Goal: Task Accomplishment & Management: Use online tool/utility

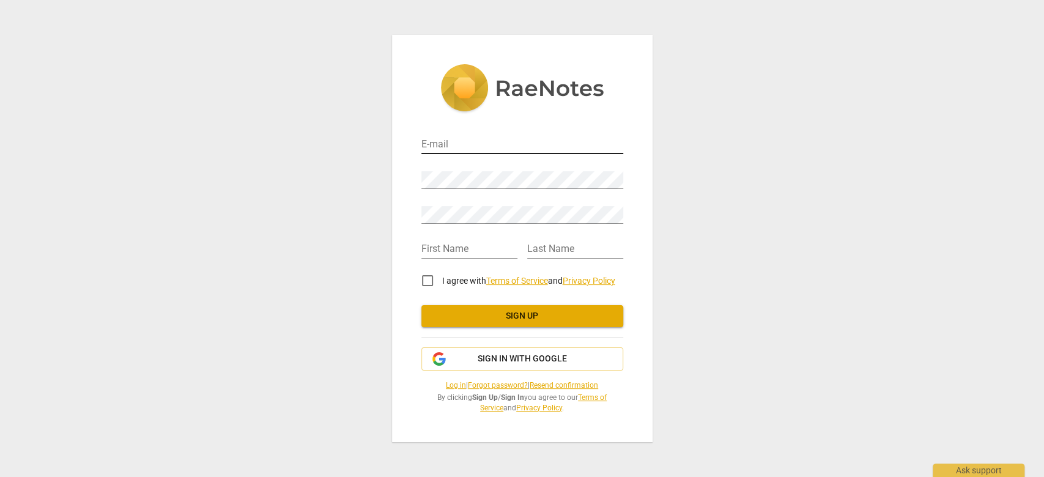
click at [547, 151] on input "email" at bounding box center [522, 145] width 202 height 18
type input "[EMAIL_ADDRESS][DOMAIN_NAME]"
type input "[PERSON_NAME]"
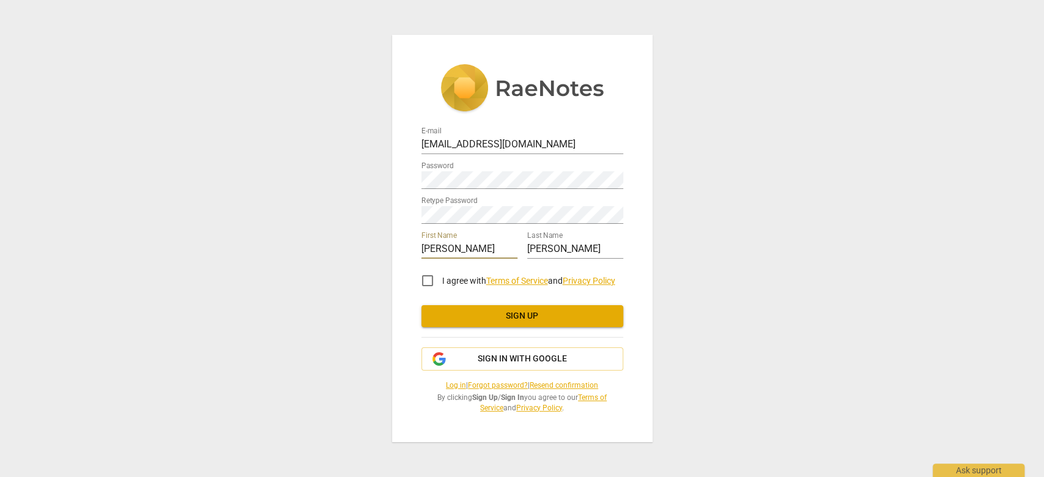
click at [475, 248] on input "ANDREA" at bounding box center [469, 250] width 96 height 18
type input "[PERSON_NAME]"
type input "Reynolds"
click at [431, 276] on input "I agree with Terms of Service and Privacy Policy" at bounding box center [427, 280] width 29 height 29
checkbox input "true"
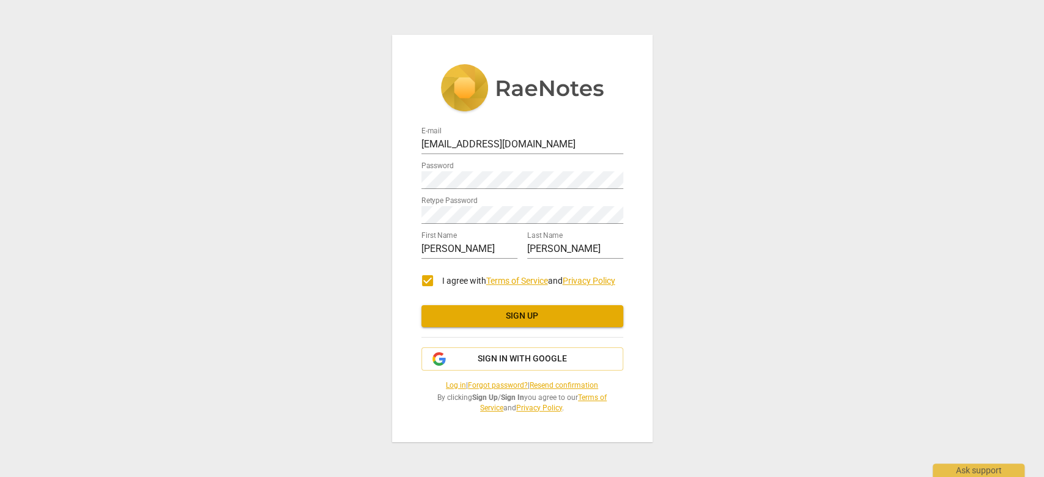
click at [506, 314] on span "Sign up" at bounding box center [522, 316] width 182 height 12
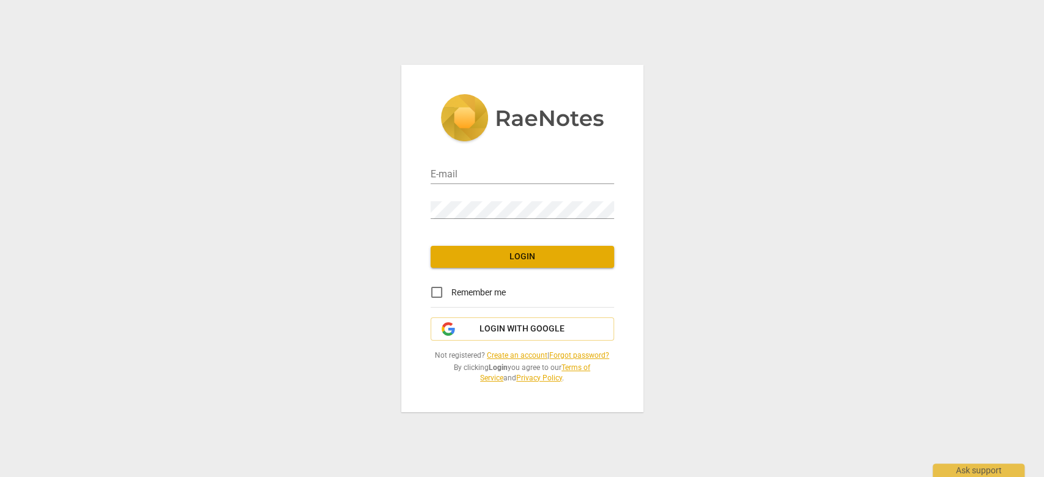
type input "[EMAIL_ADDRESS][DOMAIN_NAME]"
click at [437, 293] on input "Remember me" at bounding box center [436, 292] width 29 height 29
checkbox input "true"
click at [492, 267] on button "Login" at bounding box center [522, 257] width 183 height 22
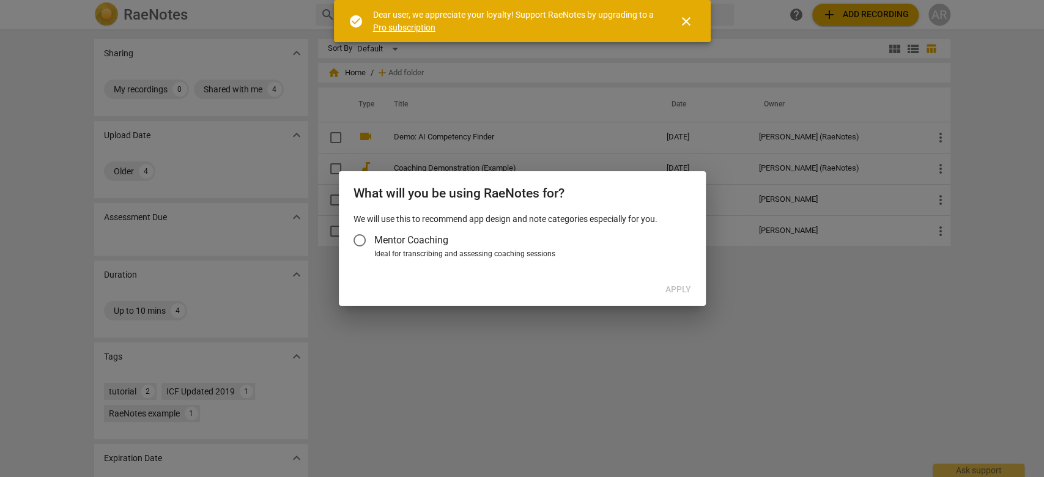
click at [357, 242] on input "Mentor Coaching" at bounding box center [359, 240] width 29 height 29
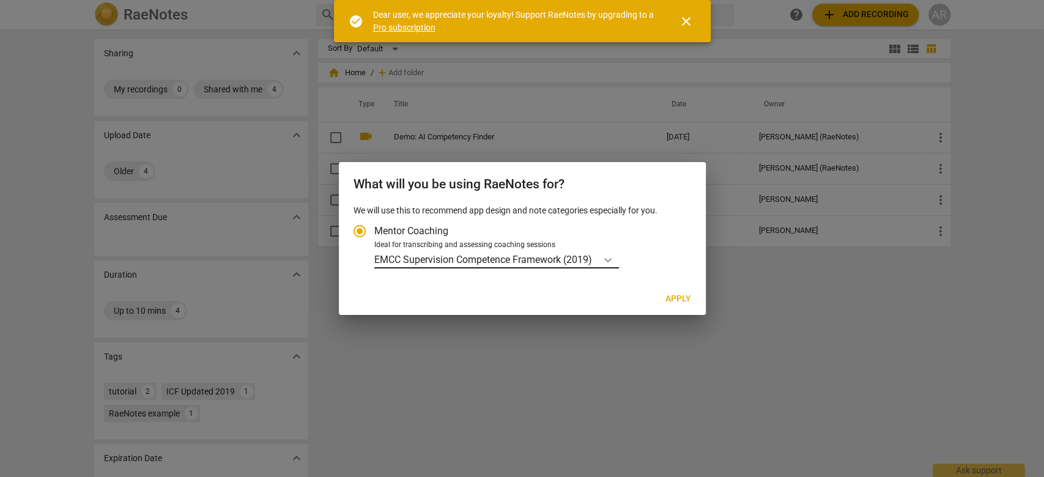
click at [605, 257] on icon "Account type" at bounding box center [608, 260] width 12 height 12
click at [0, 0] on input "Ideal for transcribing and assessing coaching sessions EMCC Supervision Compete…" at bounding box center [0, 0] width 0 height 0
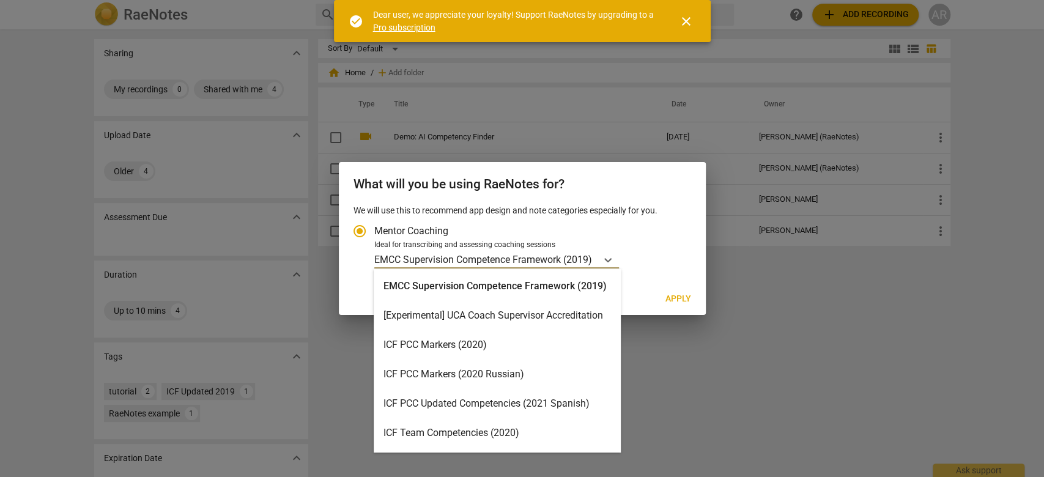
click at [527, 355] on div "ICF PCC Markers (2020)" at bounding box center [497, 344] width 247 height 29
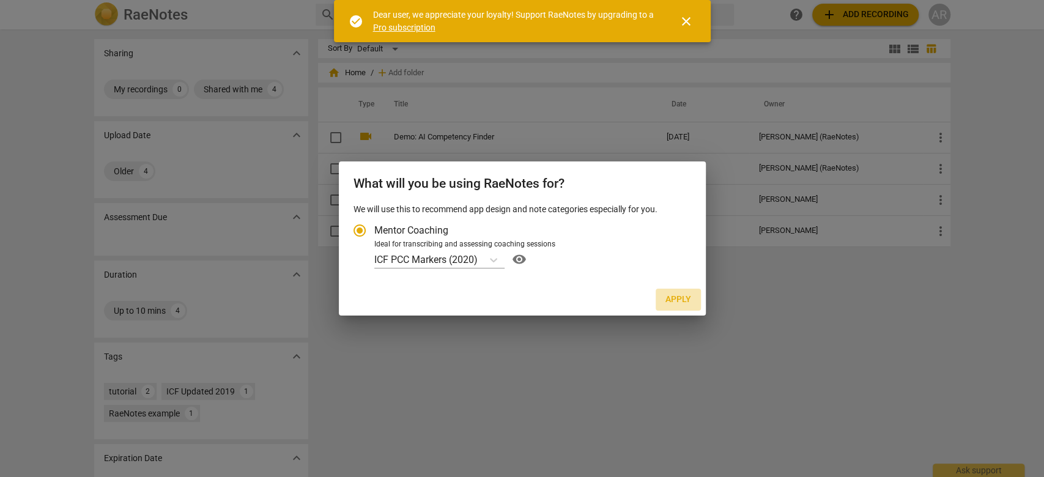
click at [678, 298] on span "Apply" at bounding box center [678, 300] width 26 height 12
radio input "false"
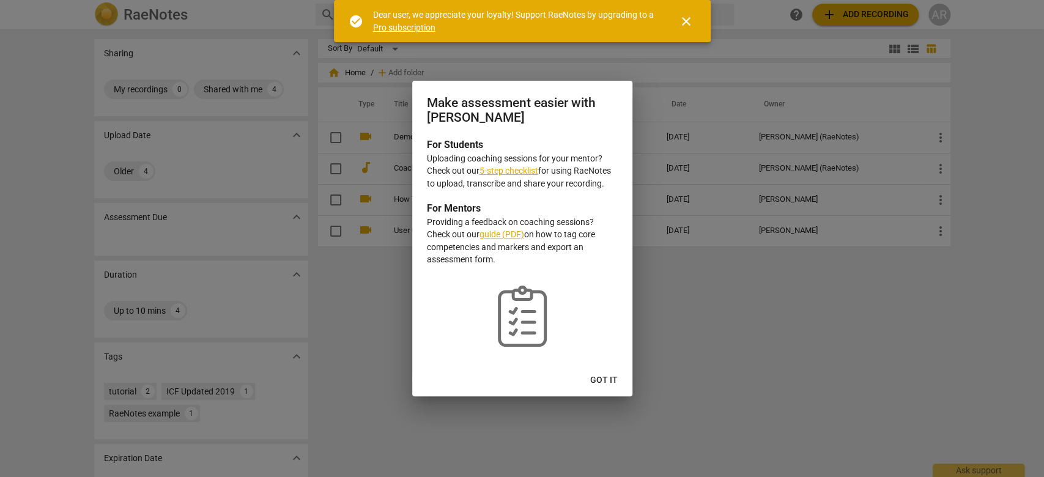
click at [604, 375] on span "Got it" at bounding box center [604, 380] width 28 height 12
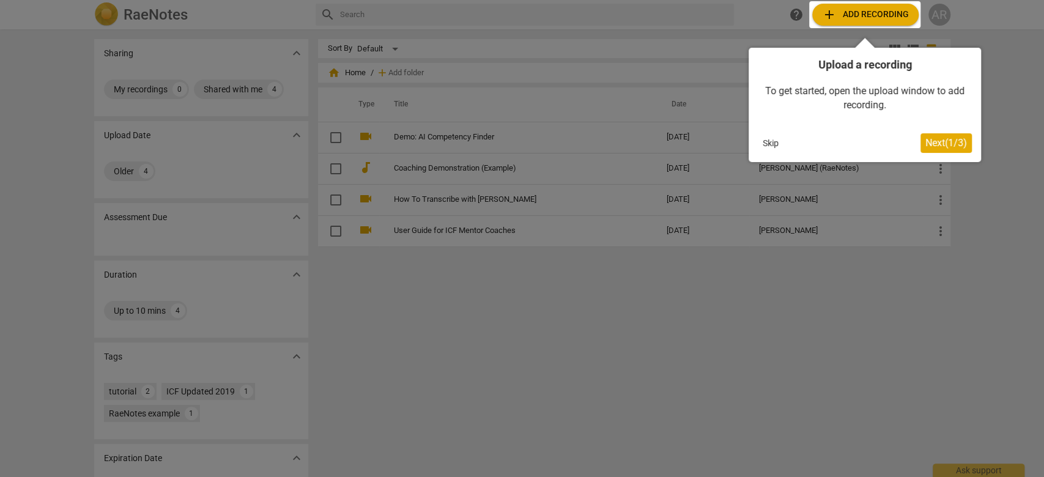
click at [861, 15] on div at bounding box center [864, 14] width 111 height 27
click at [943, 143] on span "Next ( 1 / 3 )" at bounding box center [946, 143] width 42 height 12
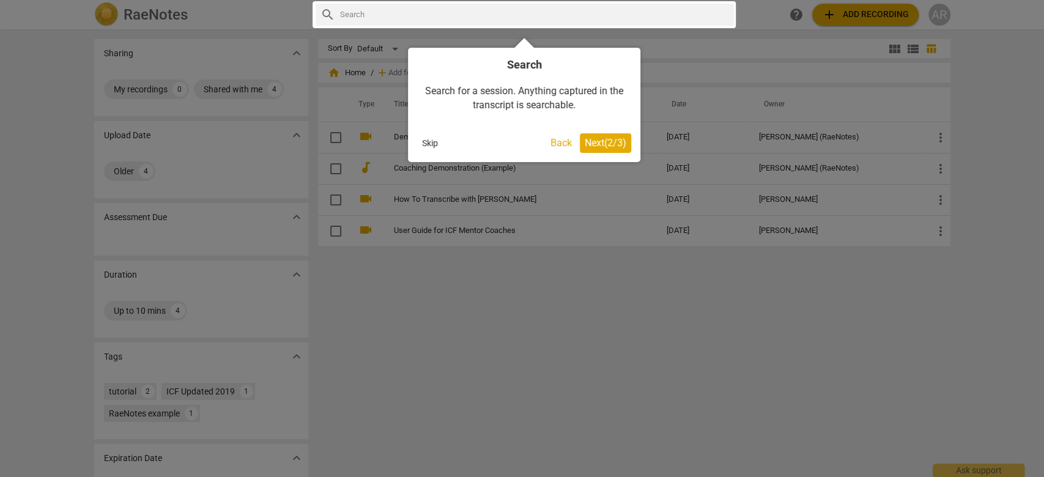
click at [617, 145] on span "Next ( 2 / 3 )" at bounding box center [606, 143] width 42 height 12
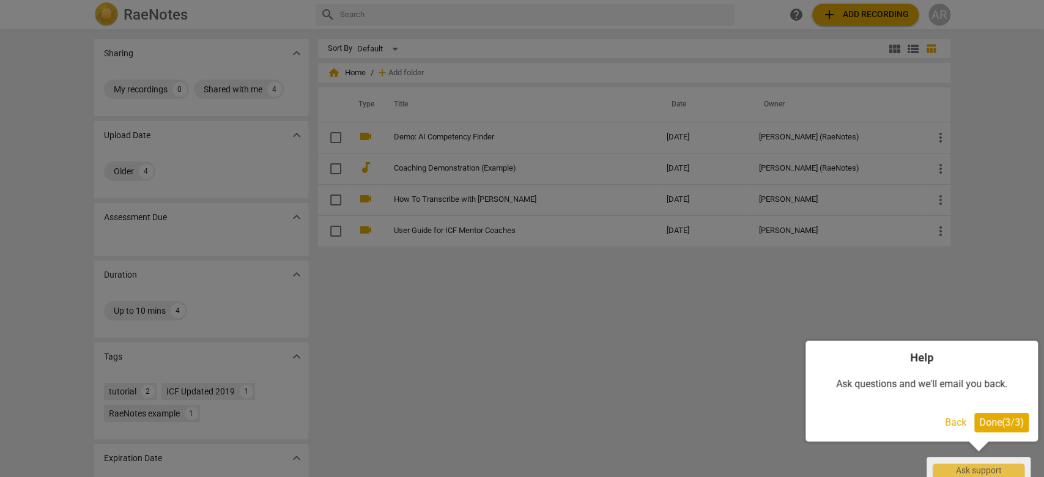
click at [495, 288] on div at bounding box center [522, 238] width 1044 height 477
click at [990, 420] on span "Done ( 3 / 3 )" at bounding box center [1001, 422] width 45 height 12
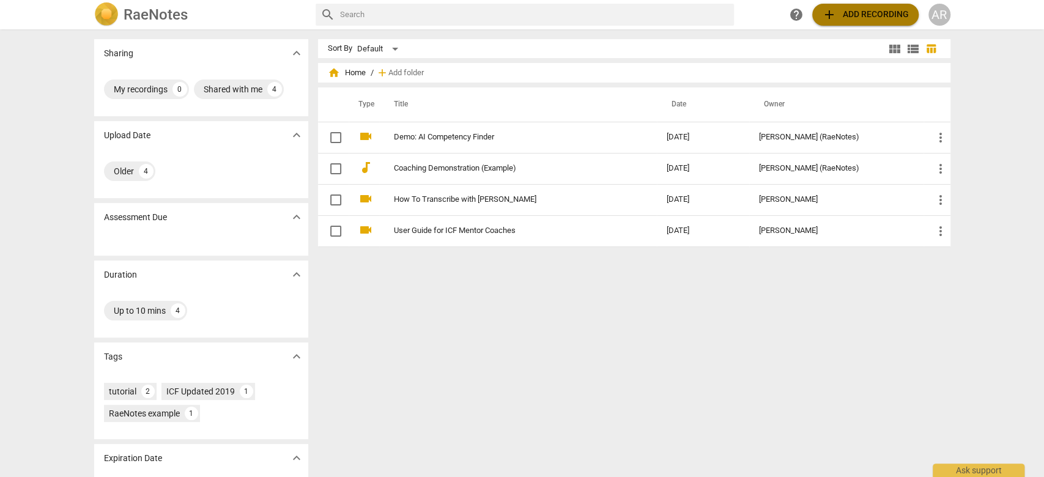
click at [853, 17] on span "add Add recording" at bounding box center [865, 14] width 87 height 15
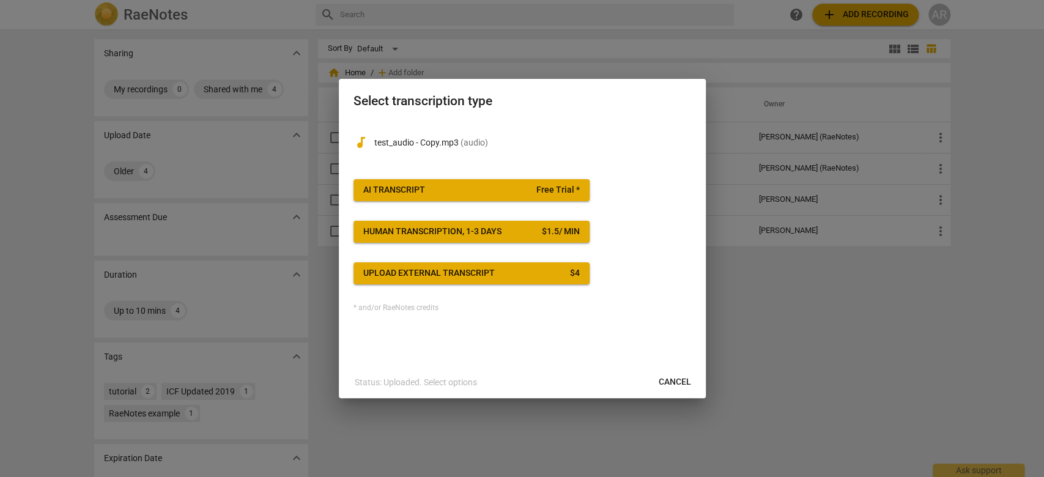
click at [531, 188] on span "AI Transcript Free Trial *" at bounding box center [471, 190] width 216 height 12
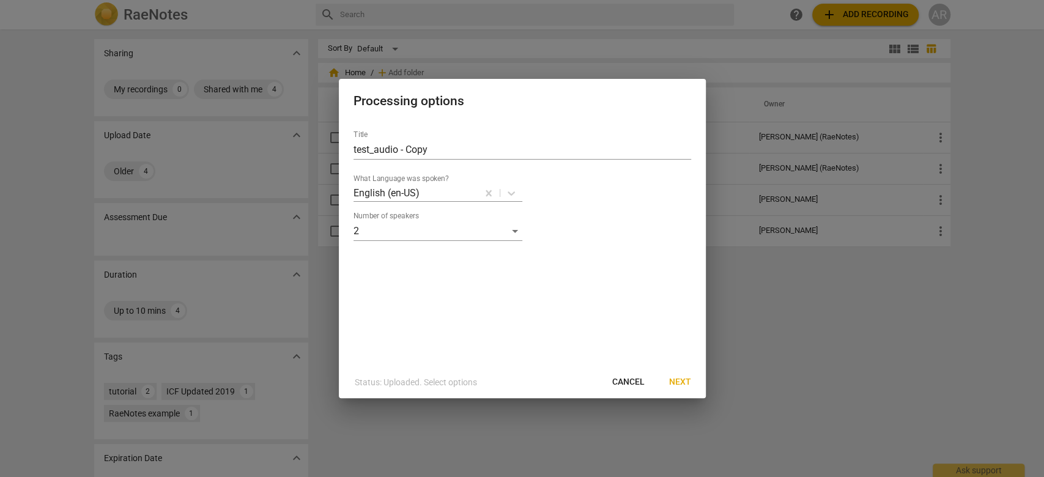
click at [679, 374] on button "Next" at bounding box center [680, 382] width 42 height 22
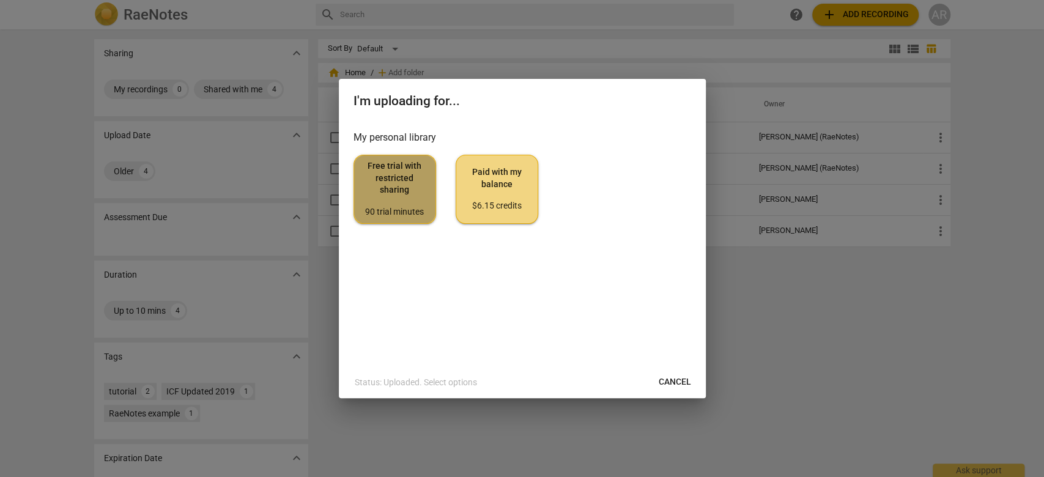
click at [390, 185] on span "Free trial with restricted sharing 90 trial minutes" at bounding box center [395, 188] width 62 height 57
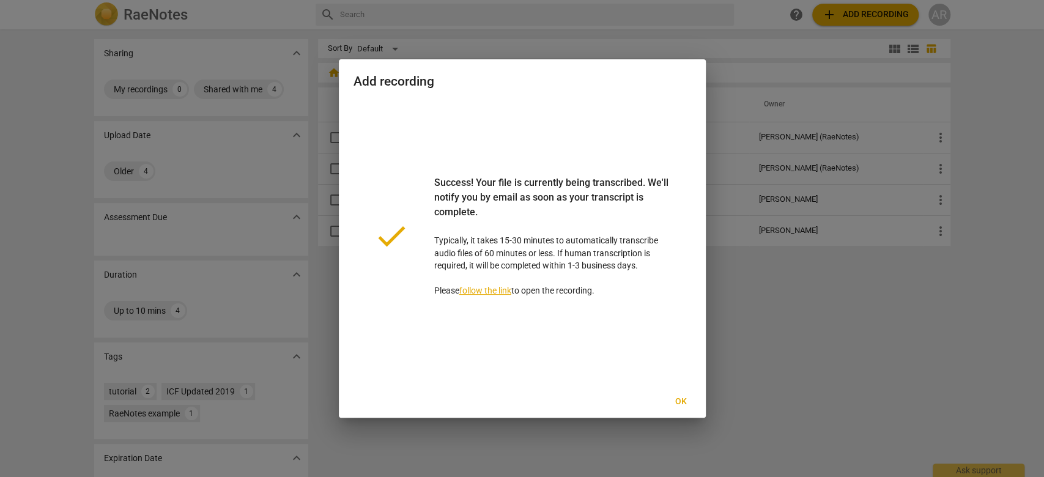
click at [680, 397] on span "Ok" at bounding box center [681, 402] width 20 height 12
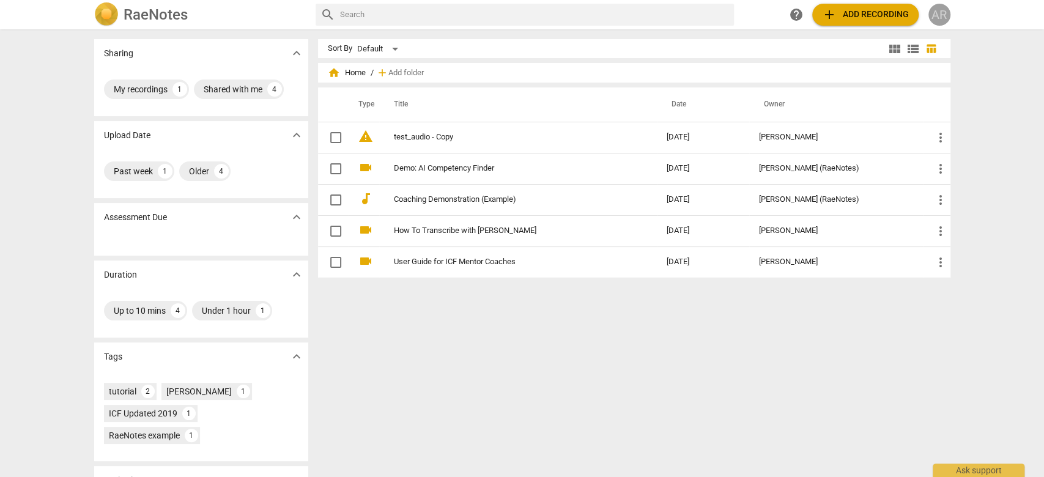
click at [940, 13] on div "AR" at bounding box center [939, 15] width 22 height 22
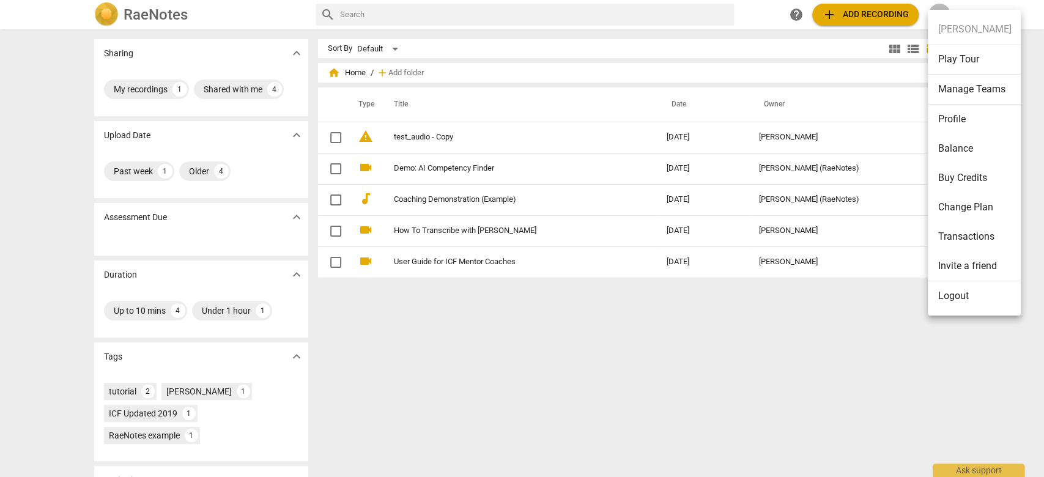
click at [772, 335] on div at bounding box center [522, 238] width 1044 height 477
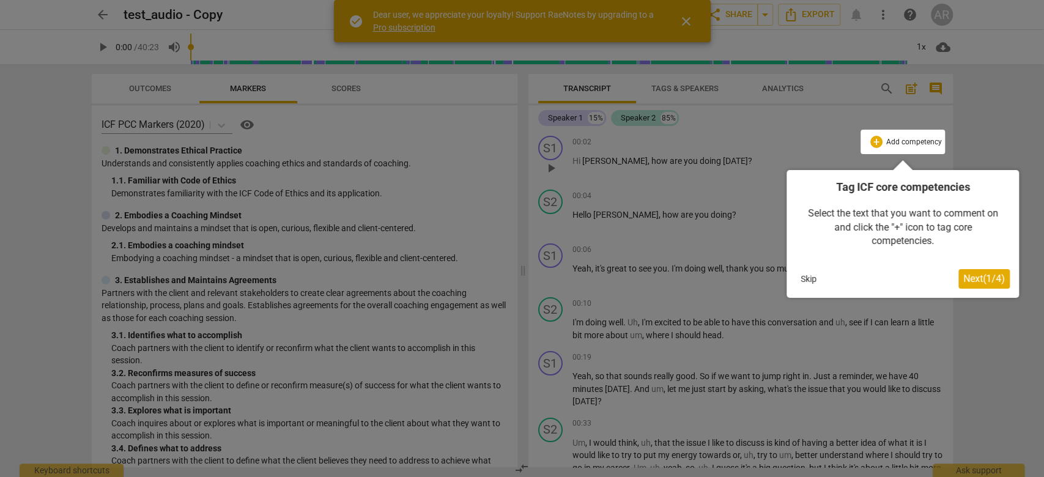
click at [969, 281] on span "Next ( 1 / 4 )" at bounding box center [984, 279] width 42 height 12
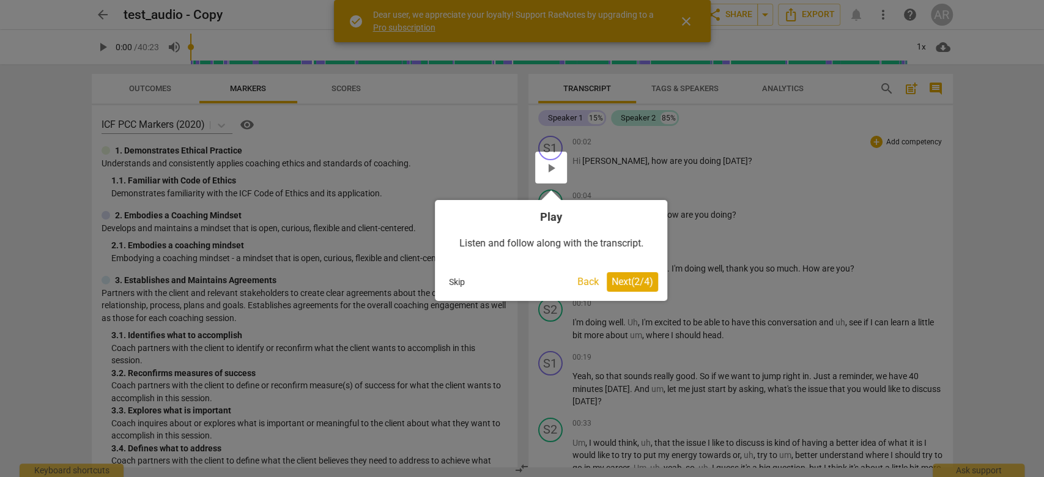
click at [626, 280] on span "Next ( 2 / 4 )" at bounding box center [633, 282] width 42 height 12
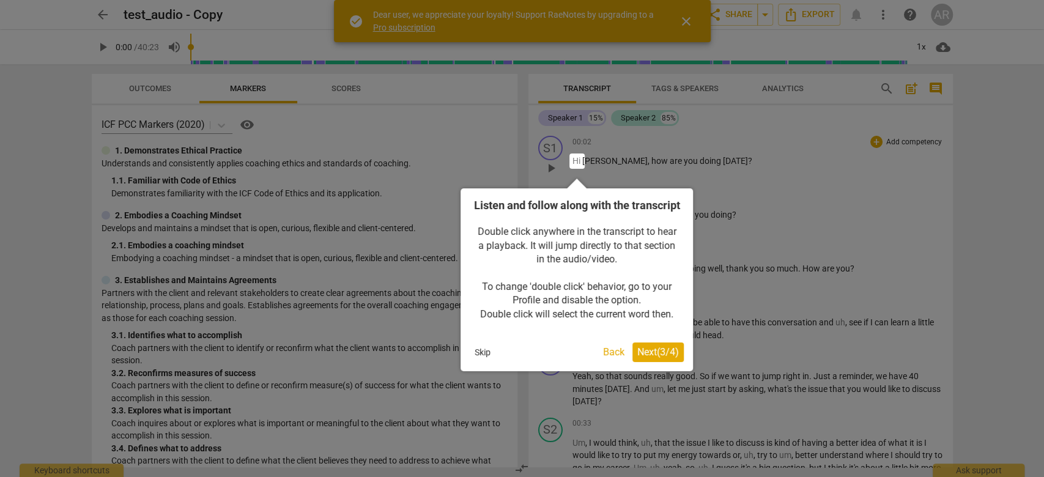
click at [651, 358] on span "Next ( 3 / 4 )" at bounding box center [658, 352] width 42 height 12
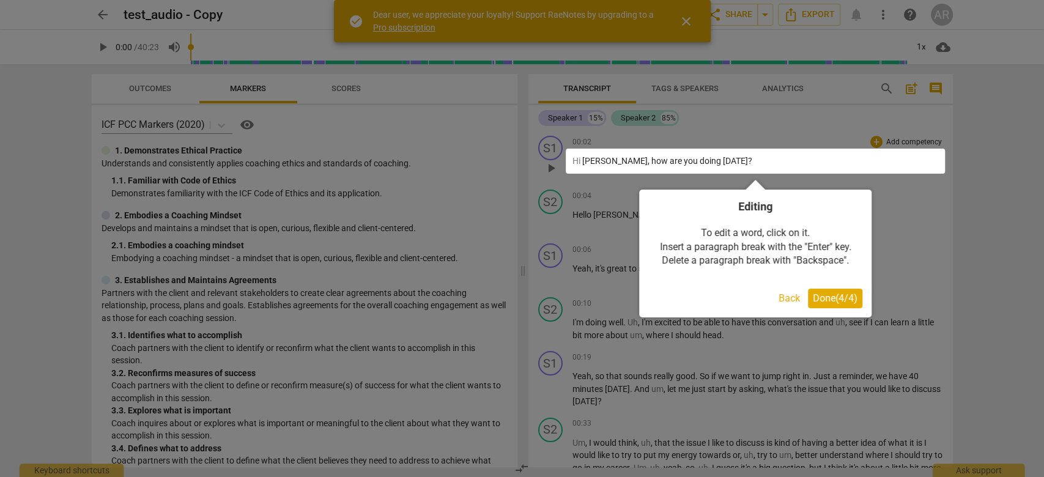
click at [823, 298] on span "Done ( 4 / 4 )" at bounding box center [835, 298] width 45 height 12
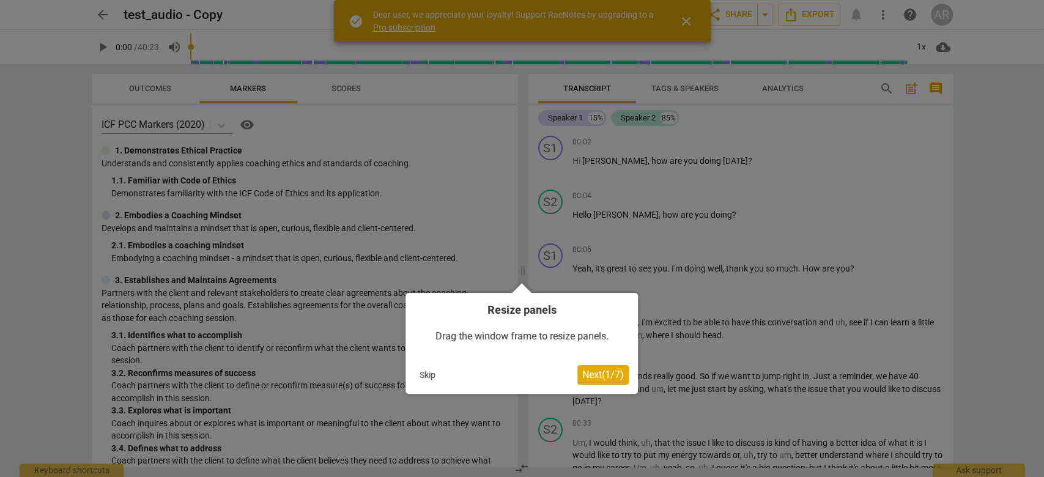
click at [602, 373] on span "Next ( 1 / 7 )" at bounding box center [603, 375] width 42 height 12
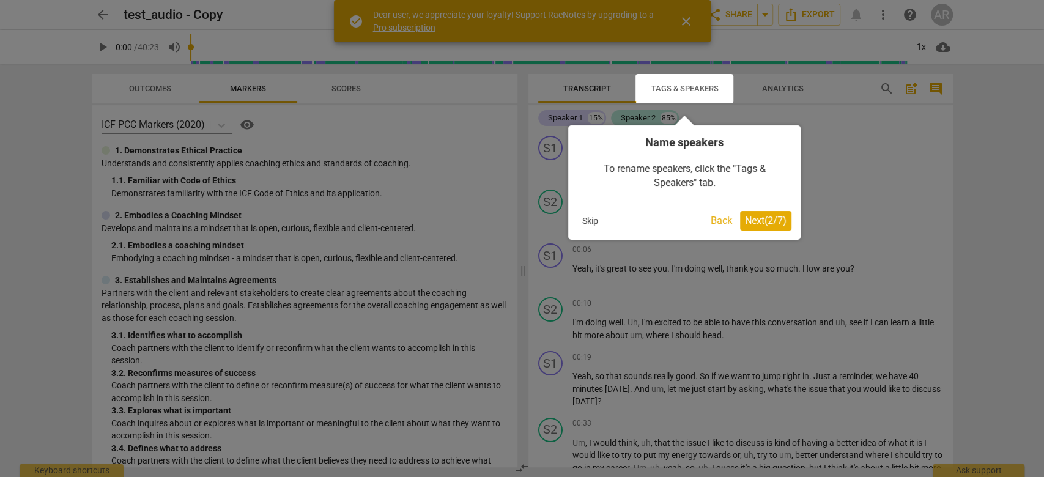
click at [763, 223] on span "Next ( 2 / 7 )" at bounding box center [766, 221] width 42 height 12
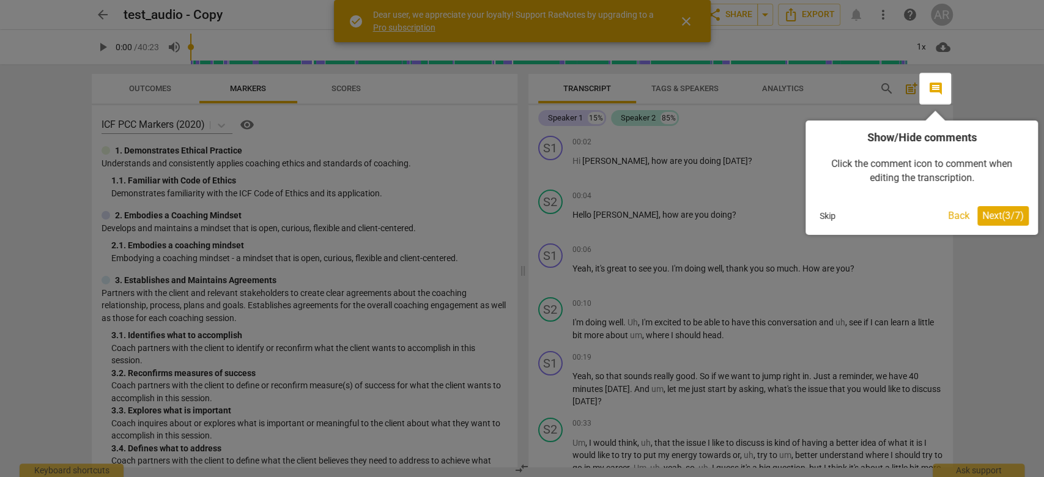
click at [1008, 220] on span "Next ( 3 / 7 )" at bounding box center [1003, 216] width 42 height 12
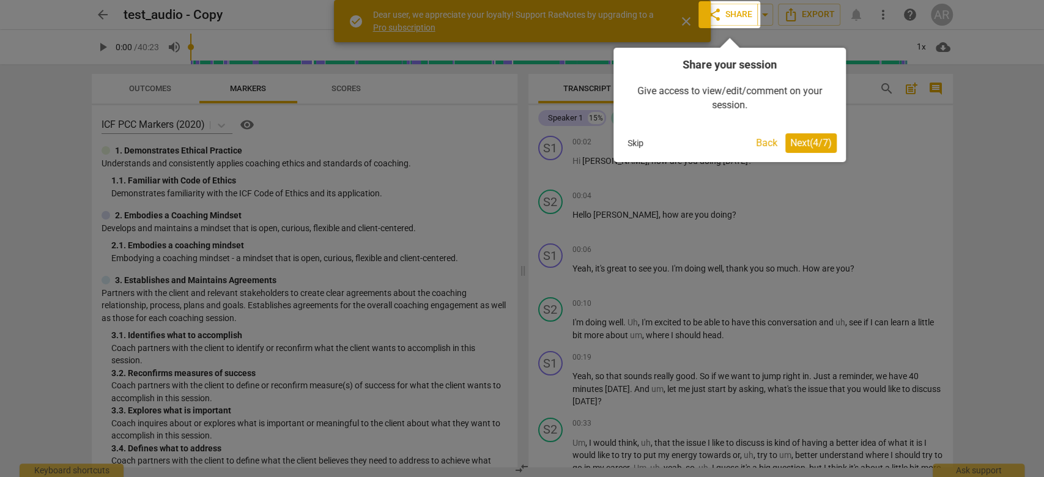
click at [818, 139] on span "Next ( 4 / 7 )" at bounding box center [811, 143] width 42 height 12
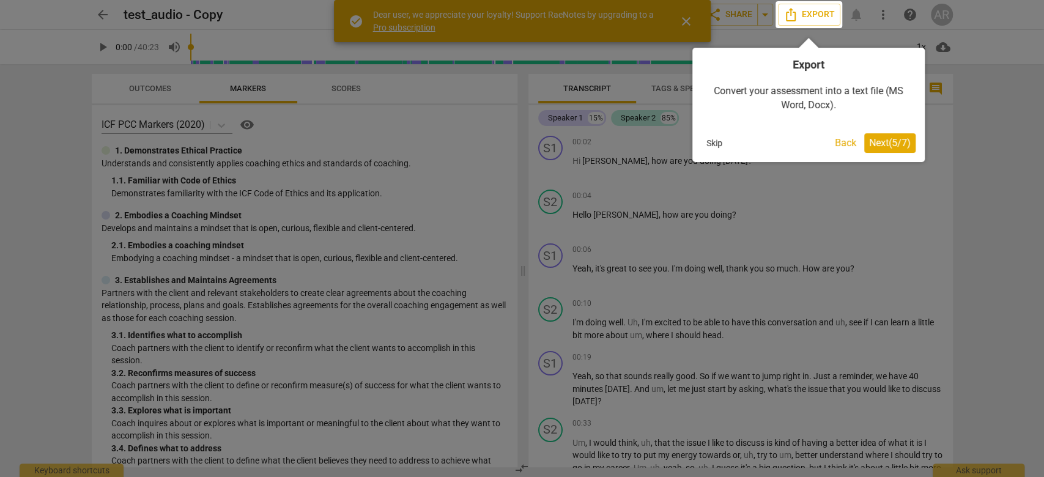
click at [892, 144] on span "Next ( 5 / 7 )" at bounding box center [890, 143] width 42 height 12
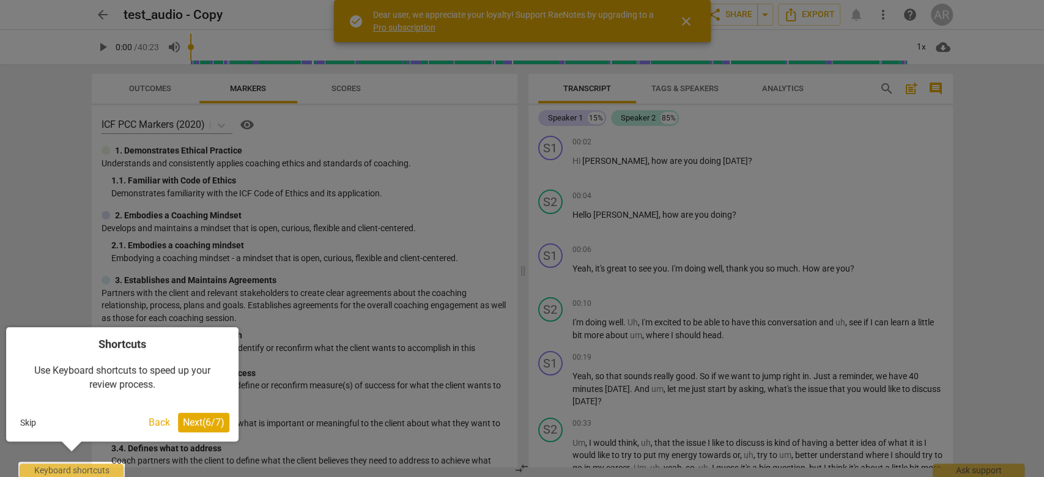
click at [196, 427] on span "Next ( 6 / 7 )" at bounding box center [204, 422] width 42 height 12
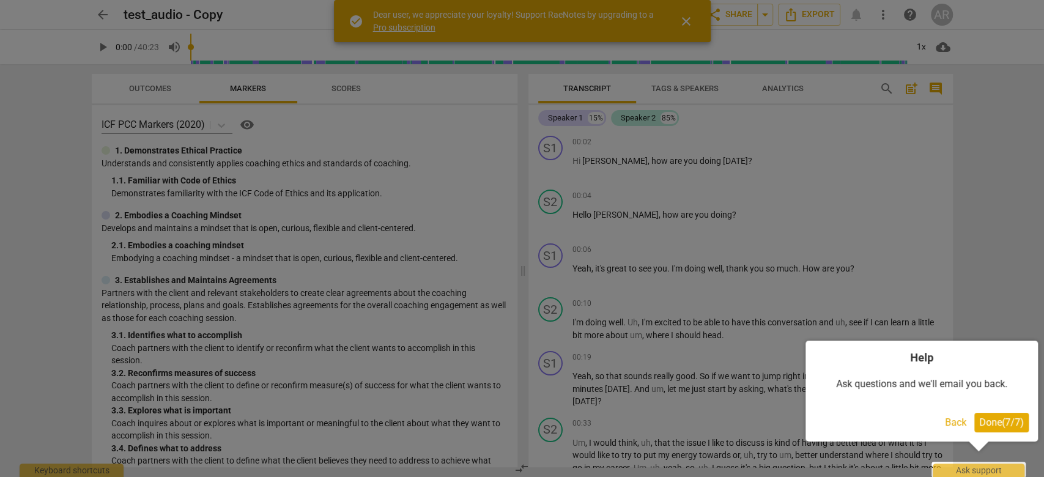
click at [1002, 420] on span "Done ( 7 / 7 )" at bounding box center [1001, 422] width 45 height 12
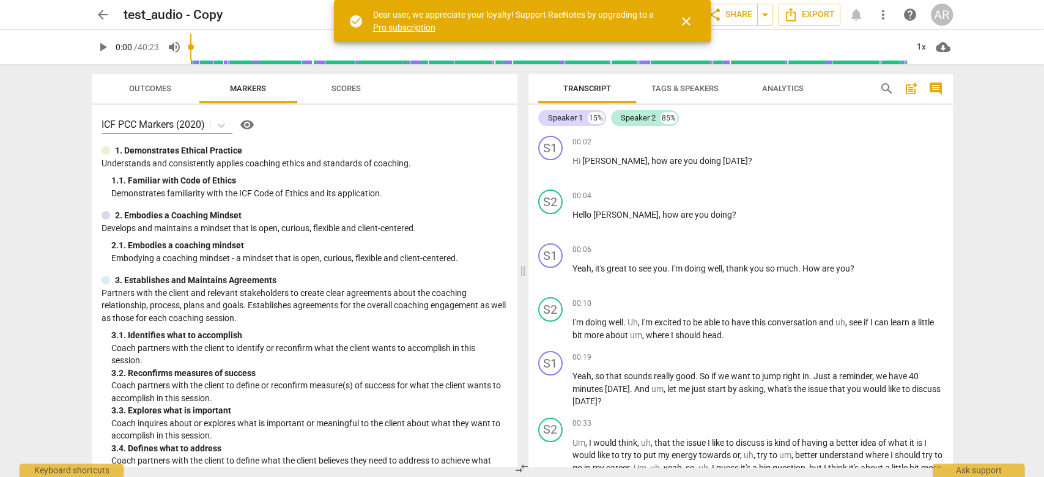
click at [674, 91] on span "Tags & Speakers" at bounding box center [684, 88] width 67 height 9
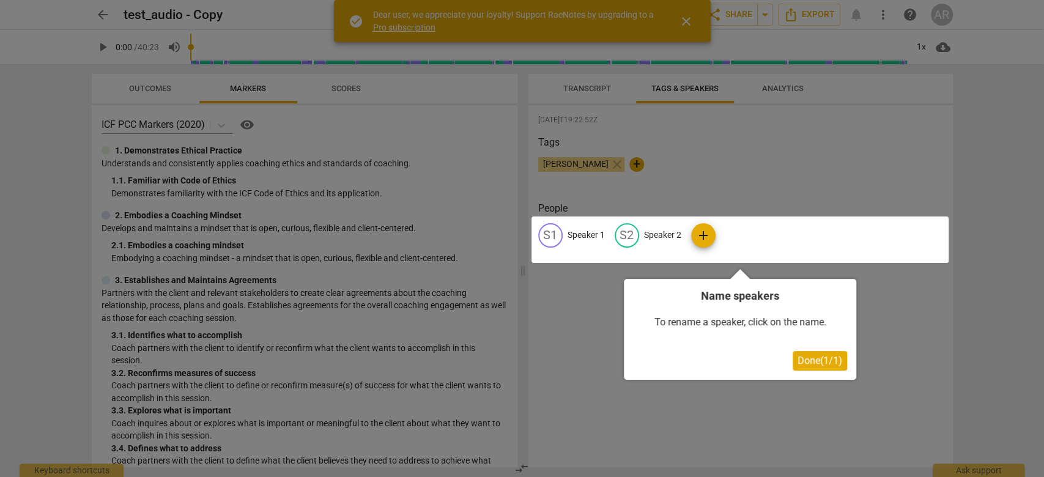
click at [577, 236] on div at bounding box center [739, 239] width 417 height 46
click at [833, 363] on span "Done ( 1 / 1 )" at bounding box center [819, 361] width 45 height 12
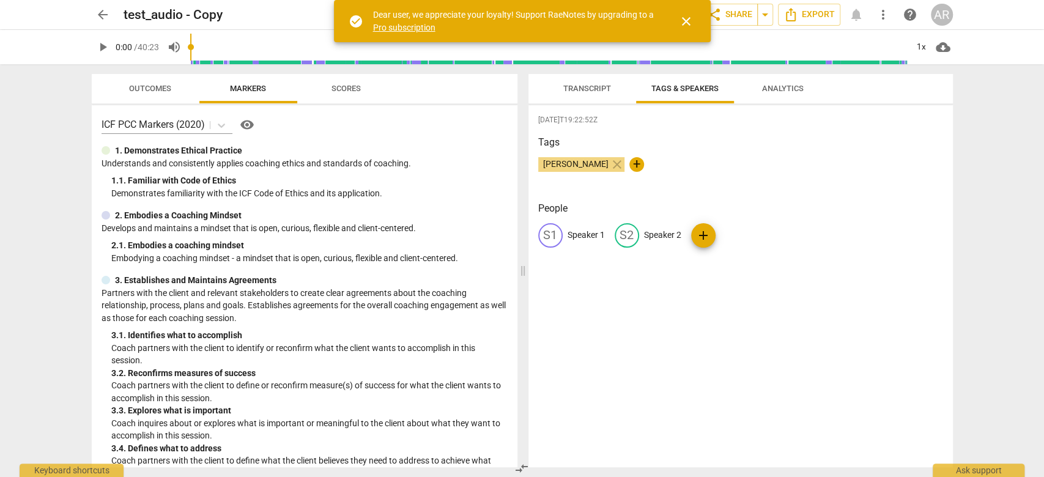
click at [585, 229] on p "Speaker 1" at bounding box center [586, 235] width 37 height 13
type input "Coach"
click at [736, 237] on p "Speaker 2" at bounding box center [741, 235] width 37 height 13
type input "Client"
click at [899, 415] on div "2025-10-03T19:22:52Z Tags Andrea Reynolds close + People CO Coach edit Client d…" at bounding box center [740, 286] width 424 height 362
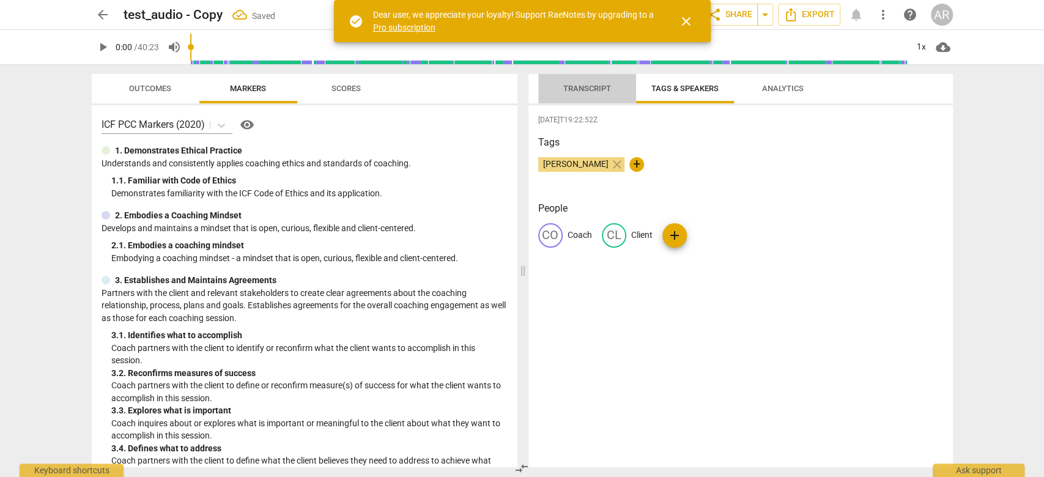
click at [575, 99] on button "Transcript" at bounding box center [587, 88] width 98 height 29
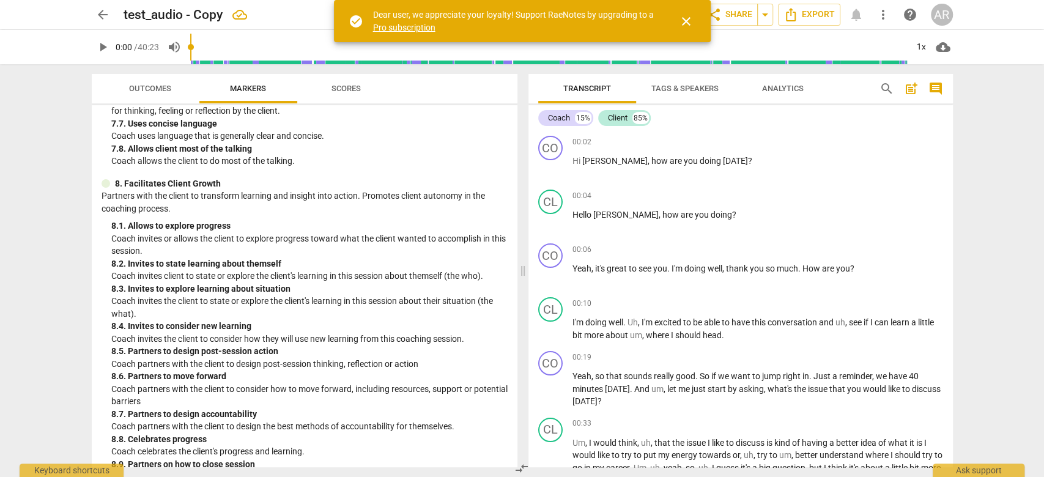
scroll to position [1298, 0]
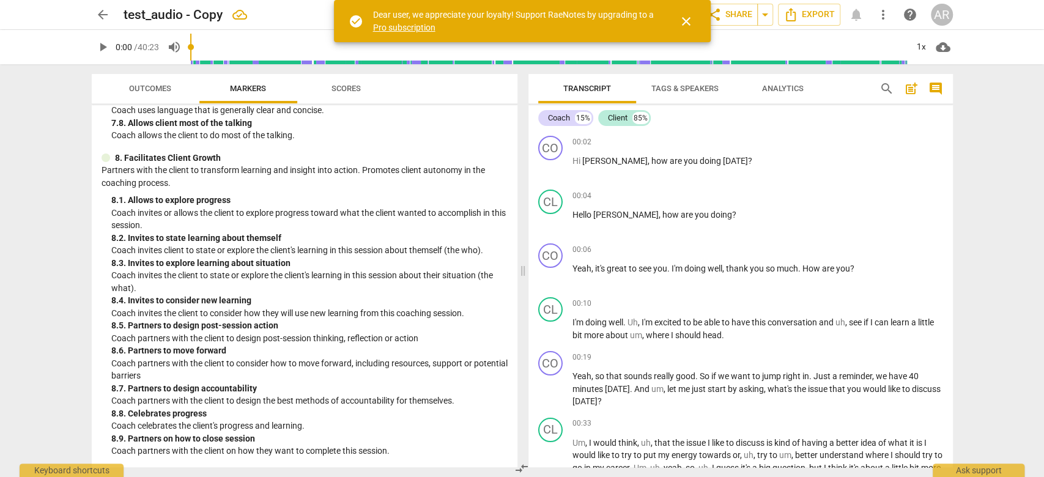
click at [342, 83] on span "Scores" at bounding box center [346, 89] width 59 height 17
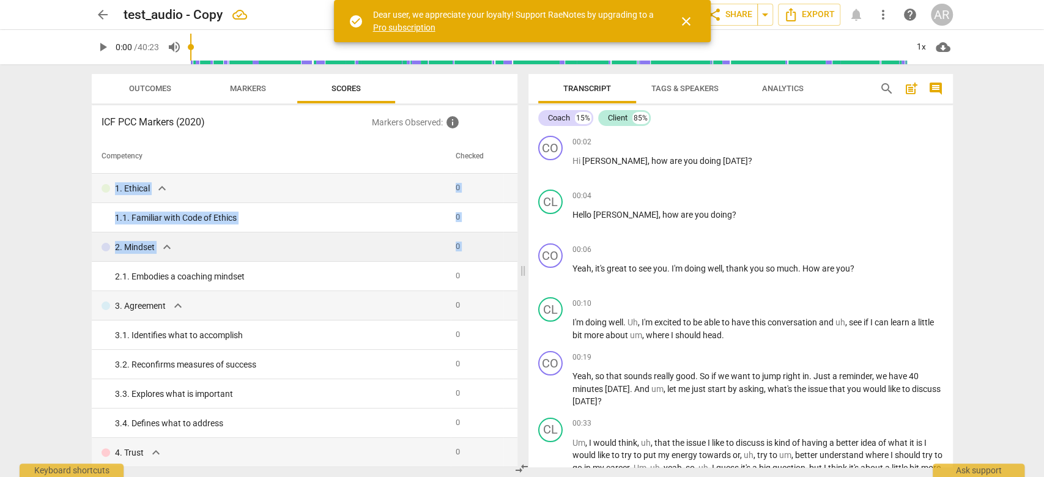
drag, startPoint x: 512, startPoint y: 169, endPoint x: 512, endPoint y: 233, distance: 64.2
click at [454, 123] on span "info" at bounding box center [452, 122] width 15 height 15
click at [475, 125] on p "Markers Observed : info" at bounding box center [439, 122] width 135 height 15
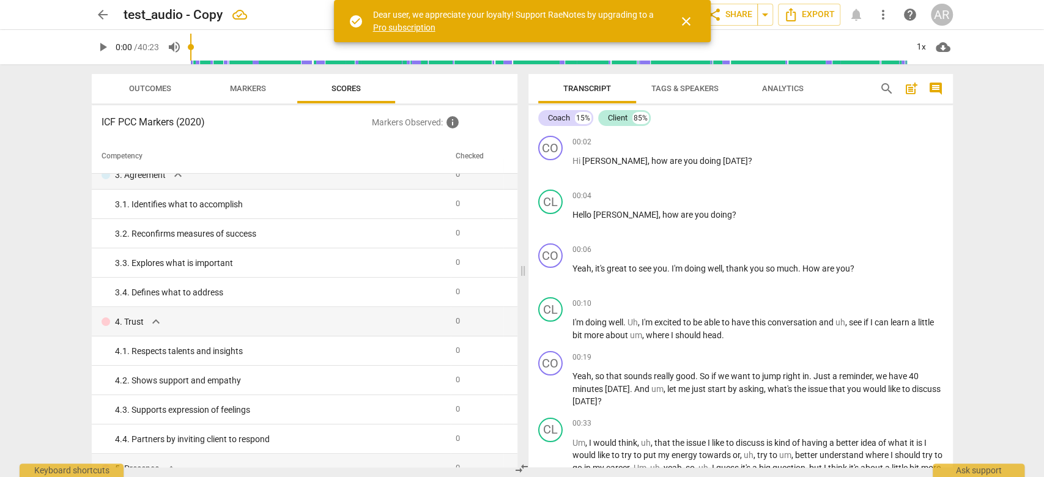
scroll to position [0, 0]
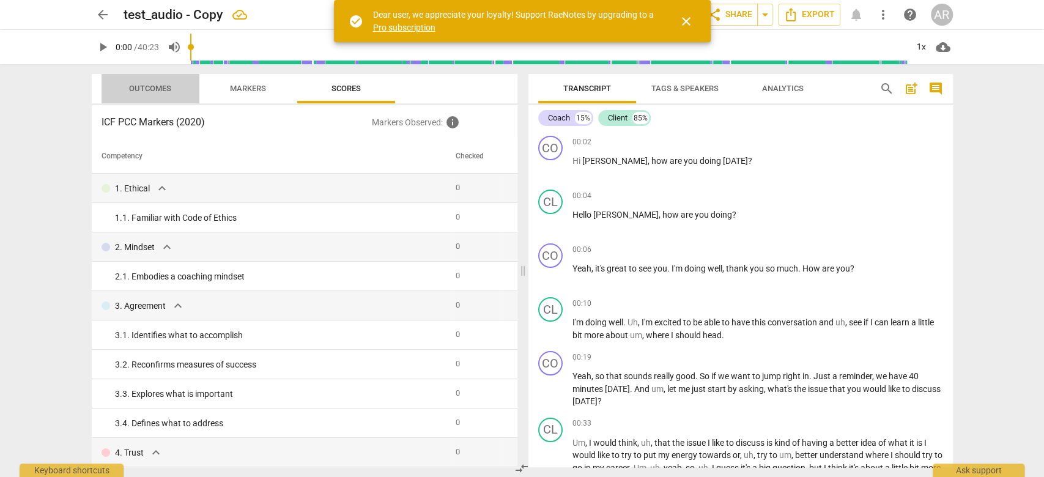
click at [158, 86] on span "Outcomes" at bounding box center [150, 88] width 42 height 9
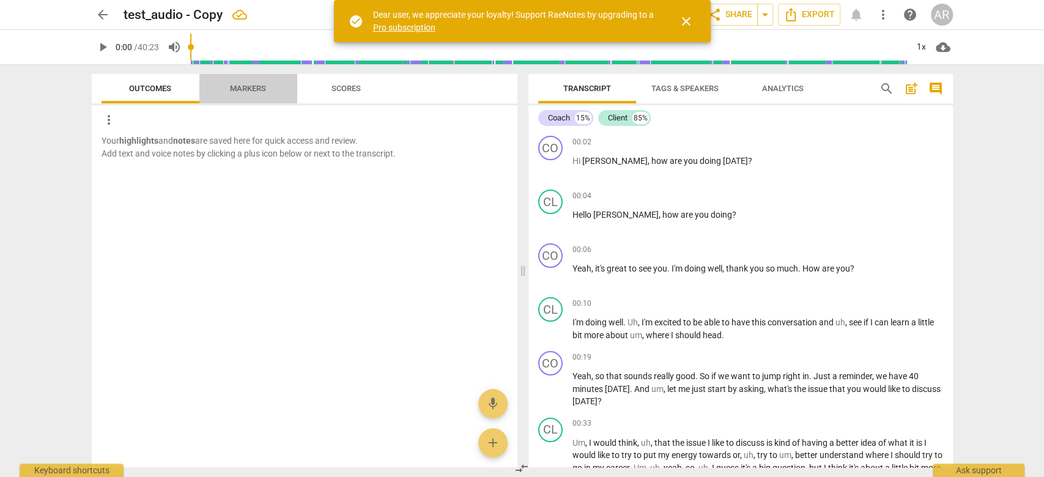
click at [240, 87] on span "Markers" at bounding box center [248, 88] width 36 height 9
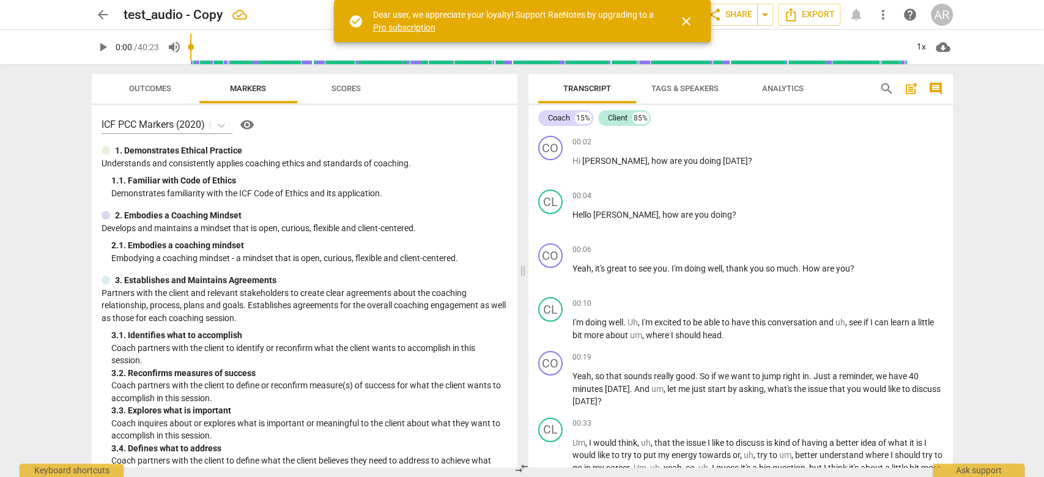
click at [793, 85] on span "Analytics" at bounding box center [783, 88] width 42 height 9
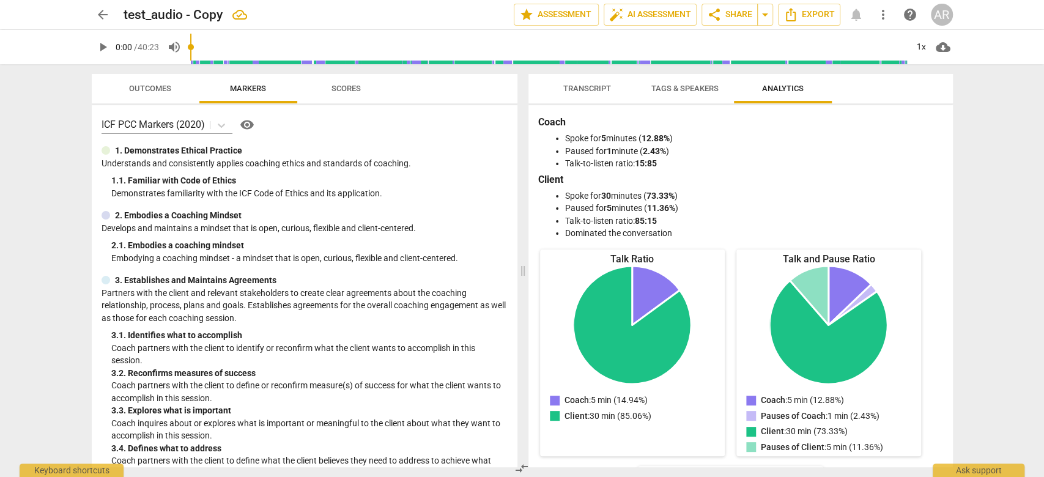
click at [696, 86] on span "Tags & Speakers" at bounding box center [684, 88] width 67 height 9
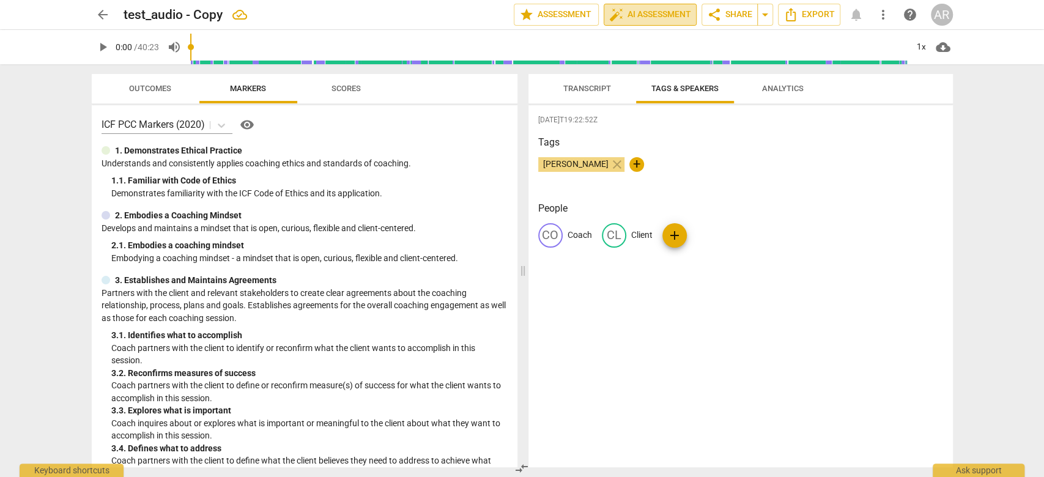
click at [624, 14] on span "auto_fix_high AI Assessment" at bounding box center [650, 14] width 82 height 15
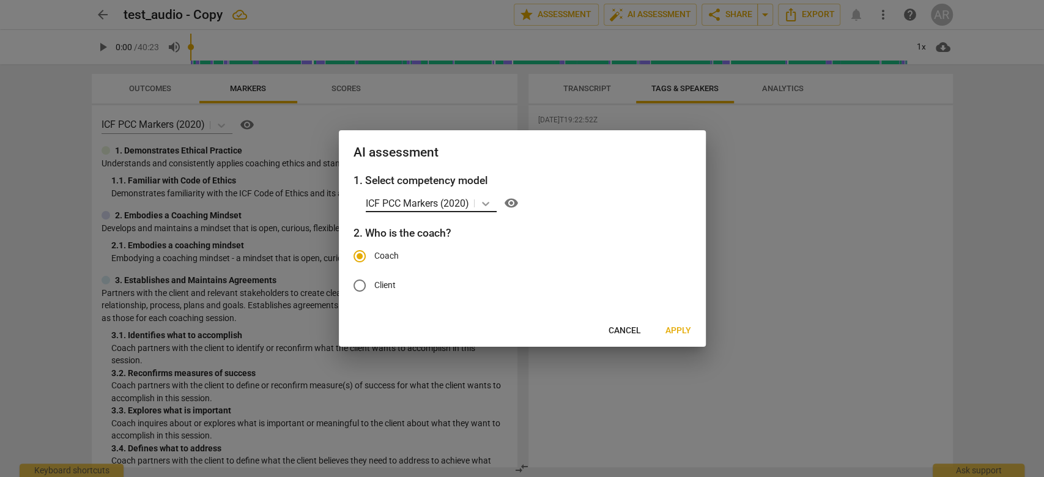
click at [491, 203] on icon at bounding box center [485, 204] width 12 height 12
click at [668, 330] on span "Apply" at bounding box center [678, 331] width 26 height 12
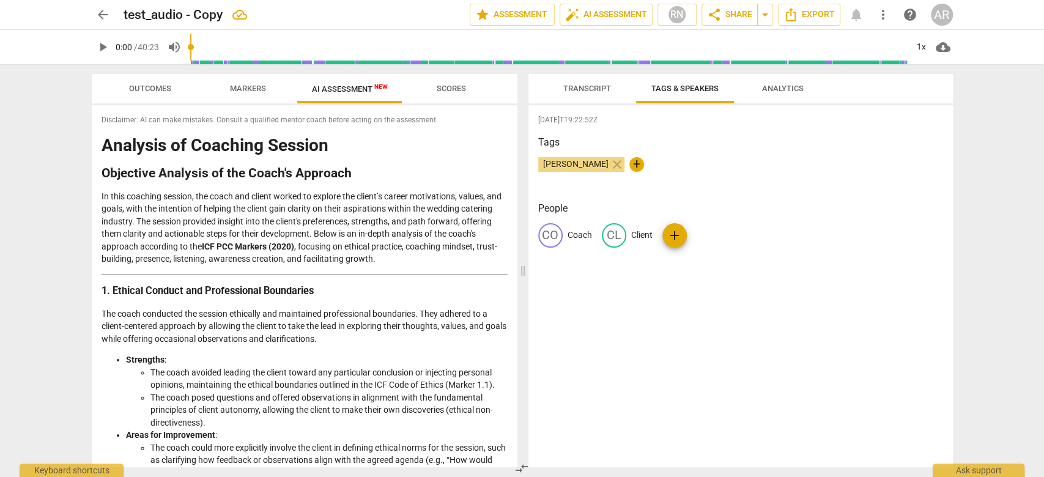
click at [437, 90] on span "Scores" at bounding box center [451, 88] width 29 height 9
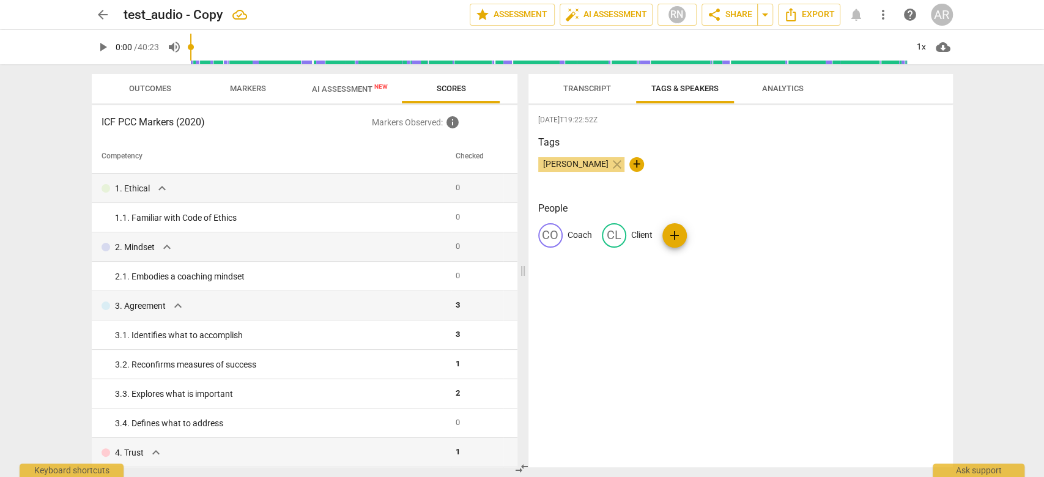
click at [349, 92] on span "AI Assessment New" at bounding box center [350, 88] width 76 height 9
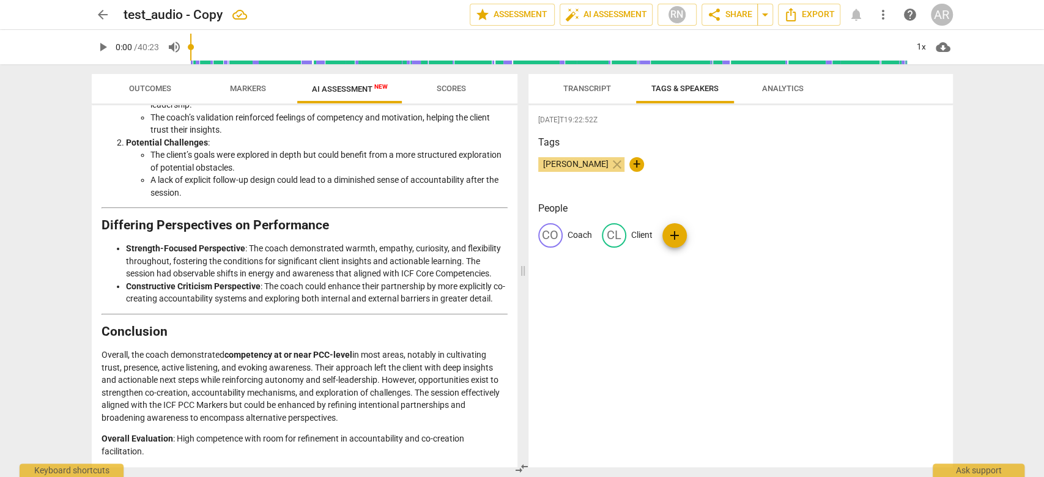
scroll to position [1982, 0]
click at [103, 17] on span "arrow_back" at bounding box center [102, 14] width 15 height 15
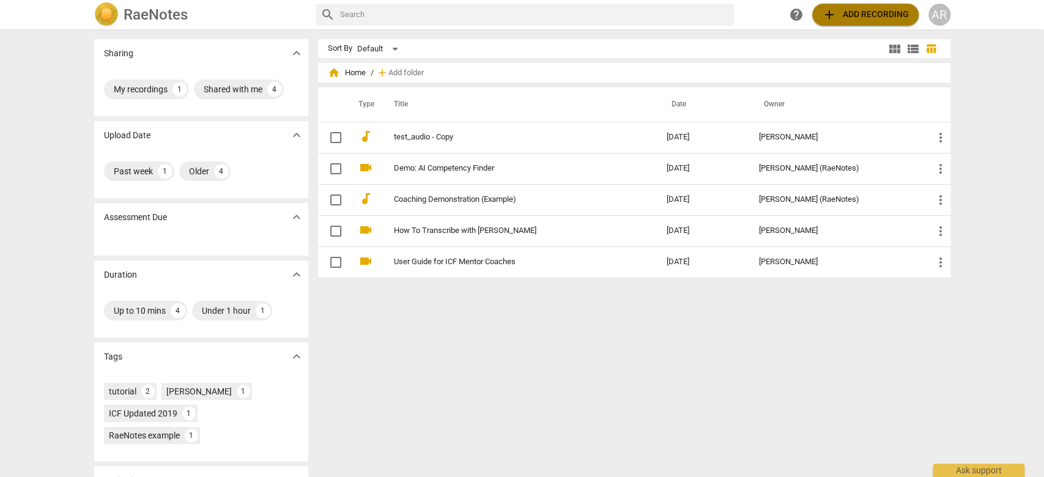
click at [842, 11] on span "add Add recording" at bounding box center [865, 14] width 87 height 15
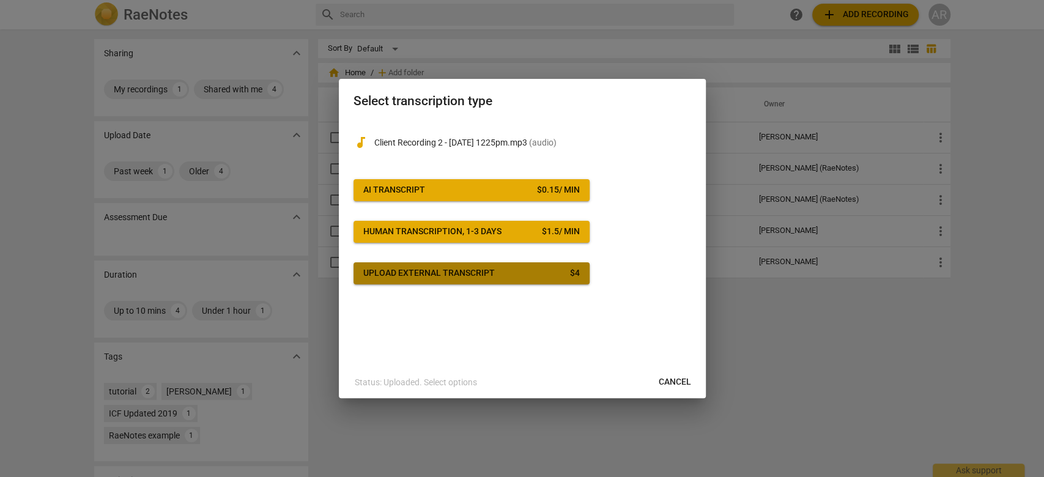
click at [487, 277] on div "Upload external transcript" at bounding box center [428, 273] width 131 height 12
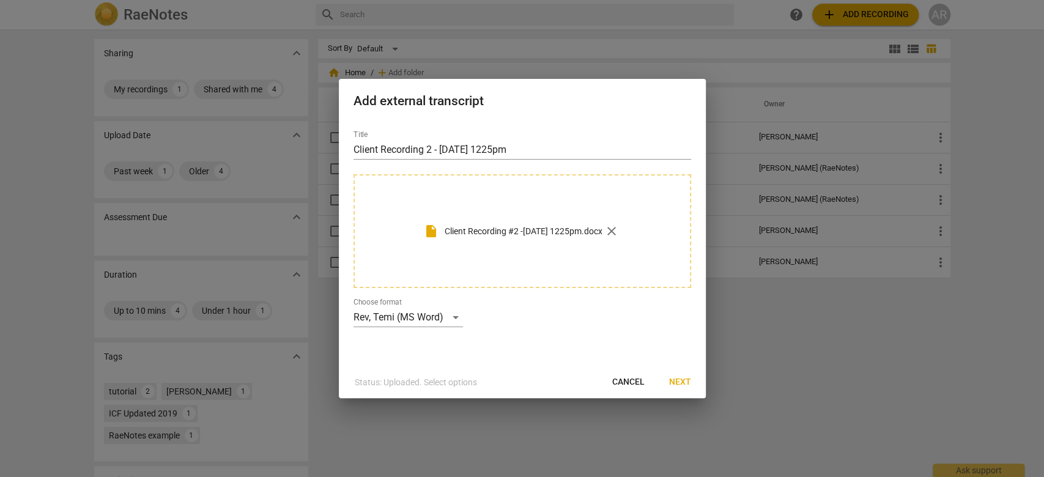
click at [683, 376] on span "Next" at bounding box center [680, 382] width 22 height 12
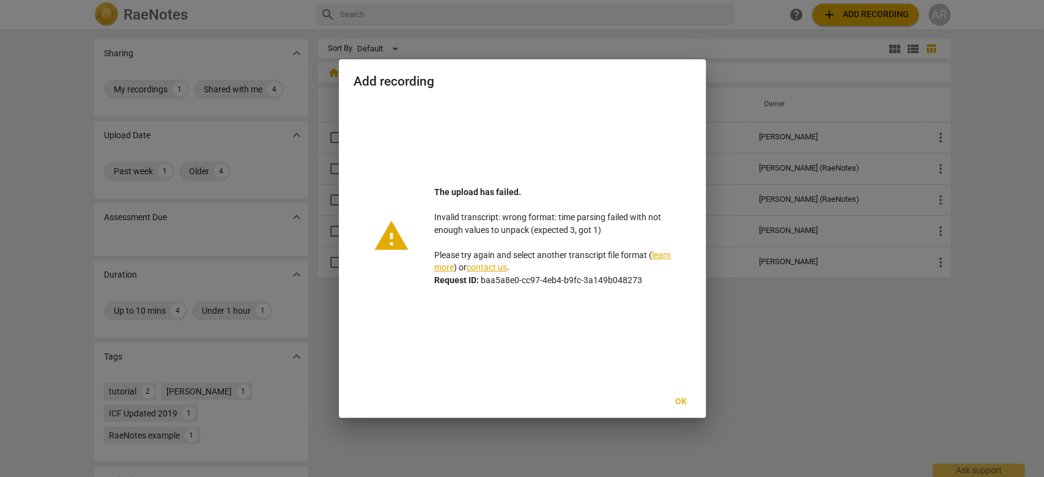
click at [653, 254] on link "learn more" at bounding box center [552, 261] width 237 height 23
click at [679, 401] on span "Ok" at bounding box center [681, 402] width 20 height 12
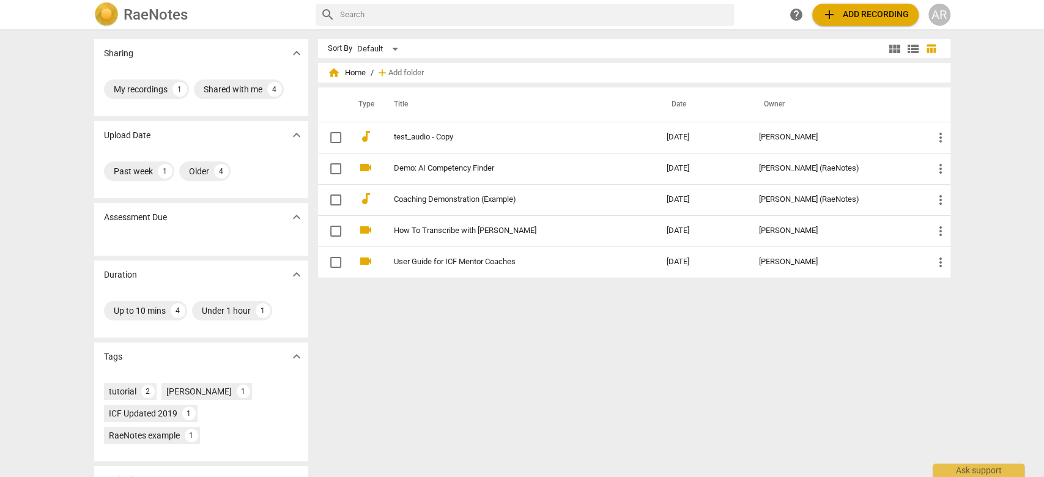
click at [859, 12] on span "add Add recording" at bounding box center [865, 14] width 87 height 15
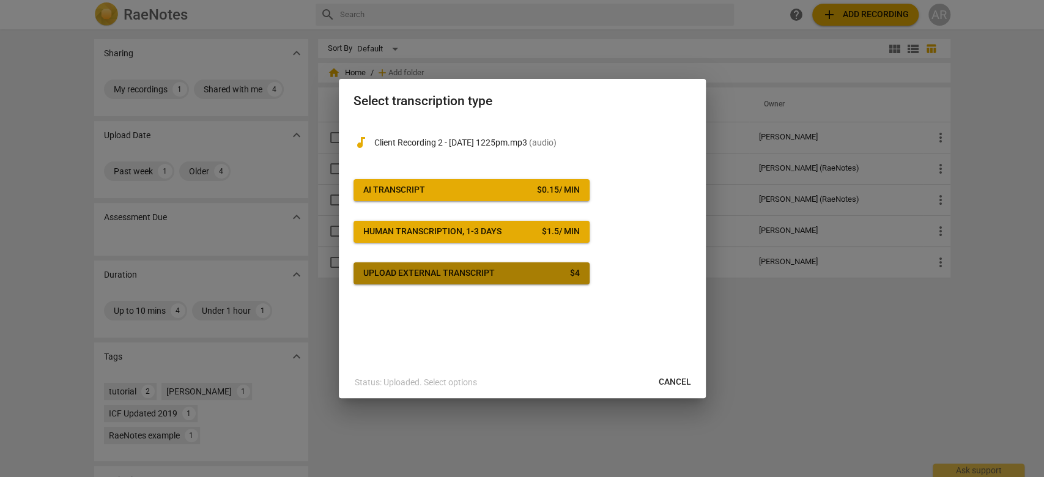
click at [459, 278] on div "Upload external transcript" at bounding box center [428, 273] width 131 height 12
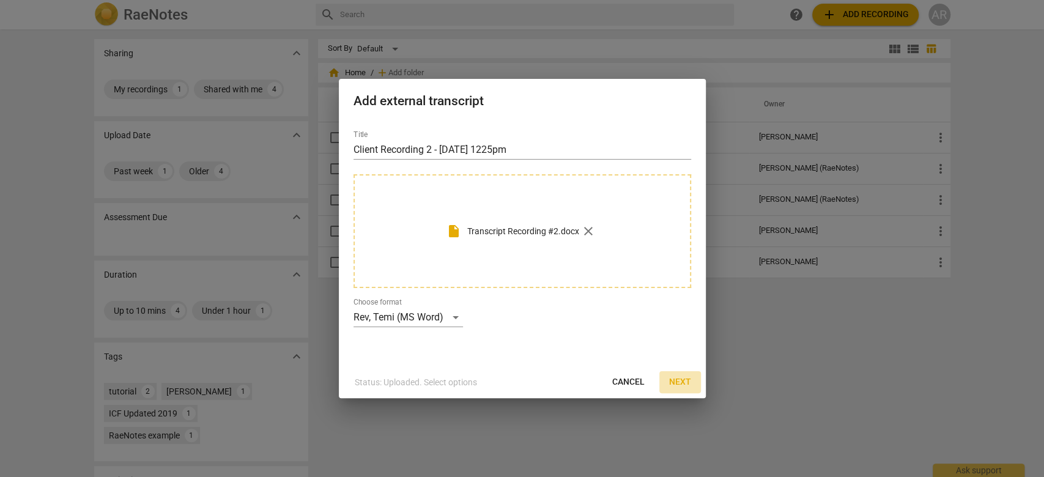
click at [678, 379] on span "Next" at bounding box center [680, 382] width 22 height 12
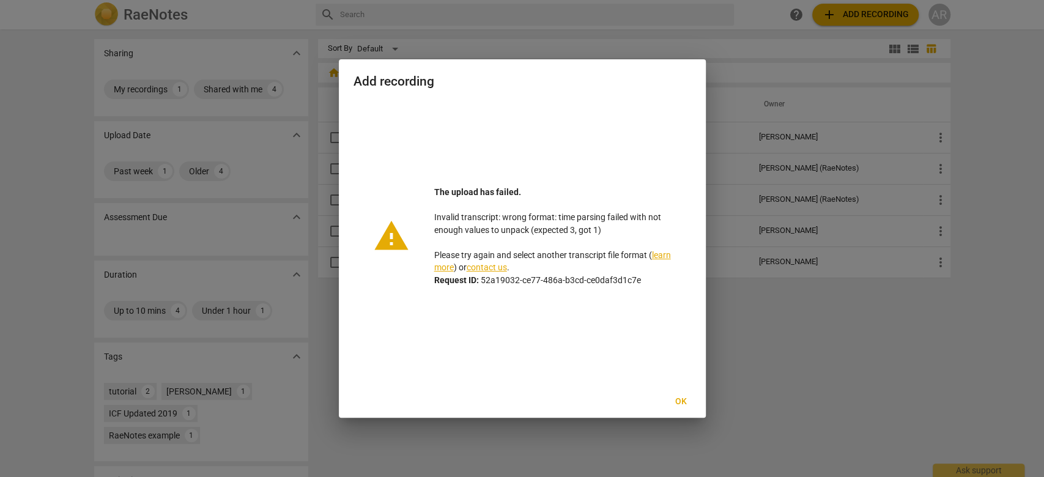
click at [758, 368] on div at bounding box center [522, 238] width 1044 height 477
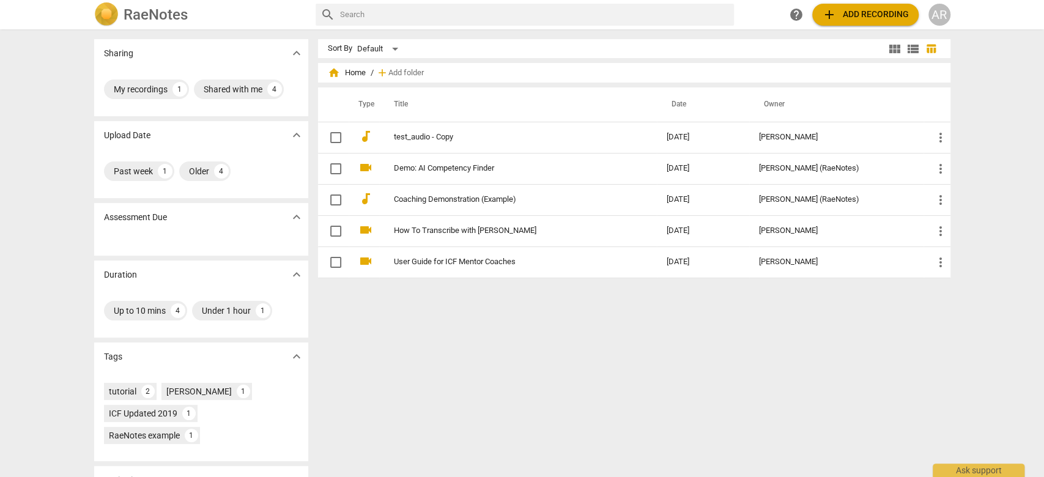
click at [854, 12] on span "add Add recording" at bounding box center [865, 14] width 87 height 15
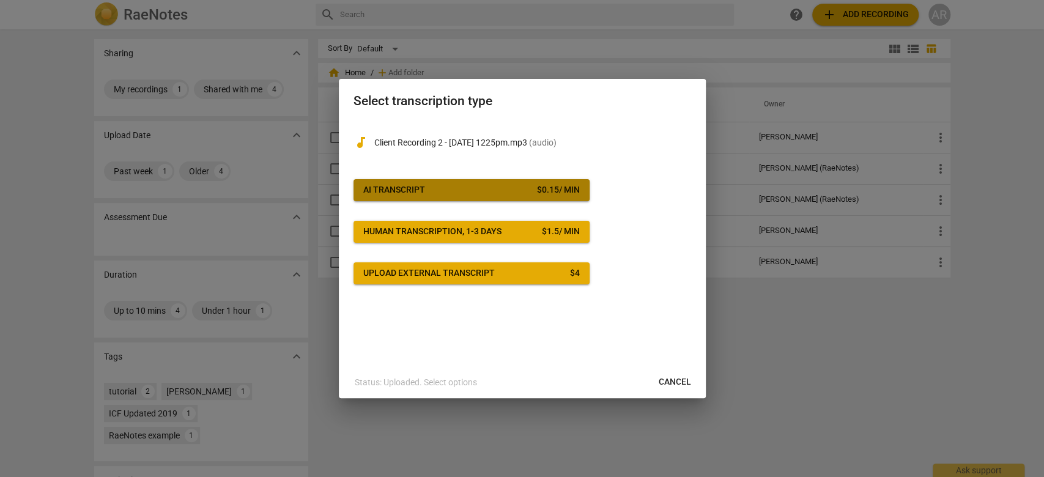
click at [486, 194] on span "AI Transcript $ 0.15 / min" at bounding box center [471, 190] width 216 height 12
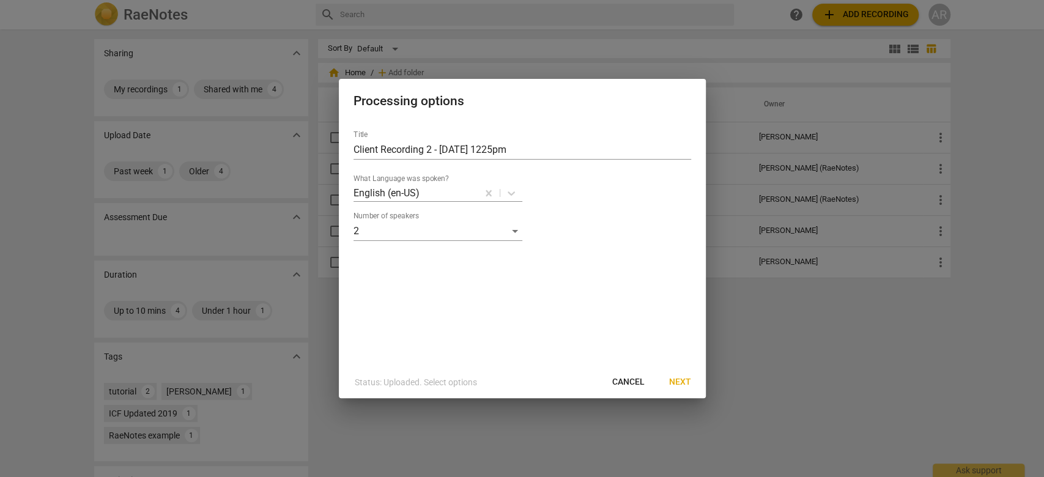
click at [685, 379] on span "Next" at bounding box center [680, 382] width 22 height 12
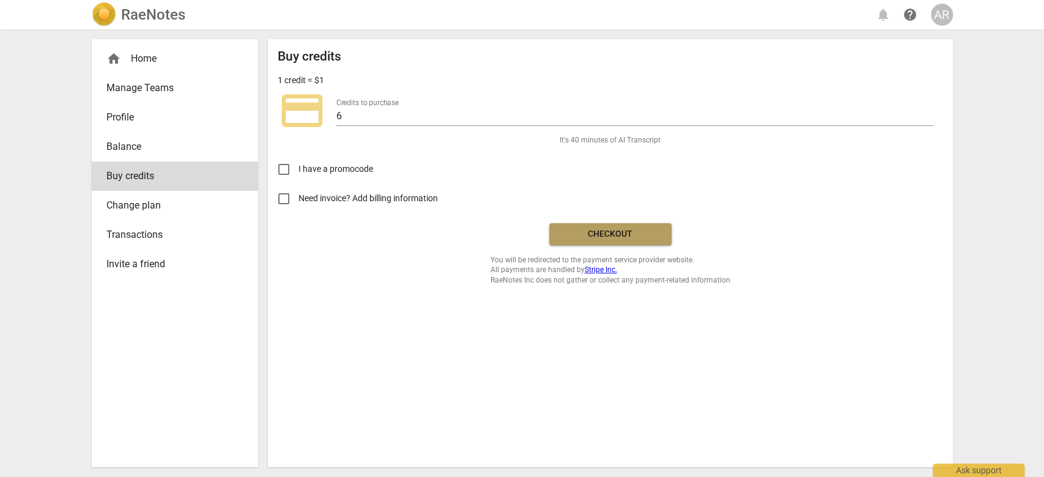
click at [612, 234] on span "Checkout" at bounding box center [610, 234] width 103 height 12
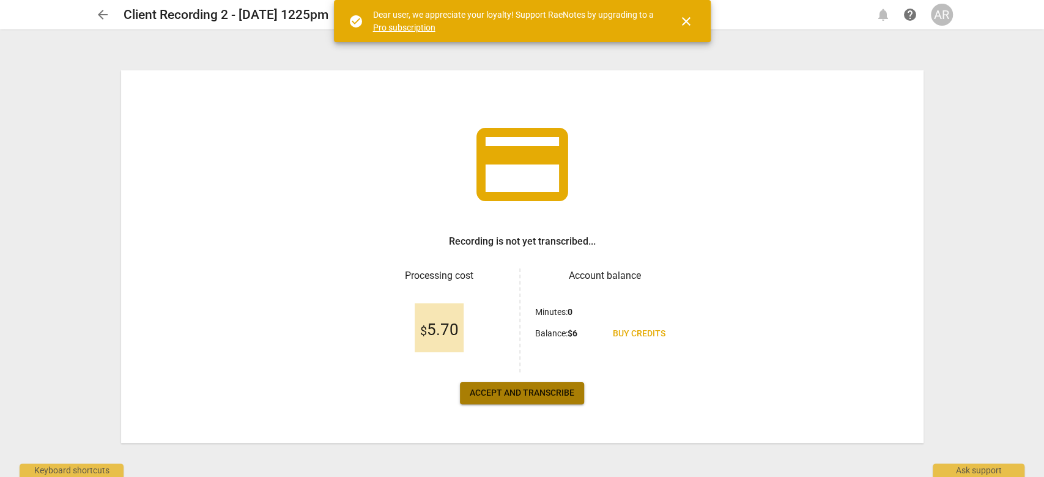
click at [543, 392] on span "Accept and transcribe" at bounding box center [522, 393] width 105 height 12
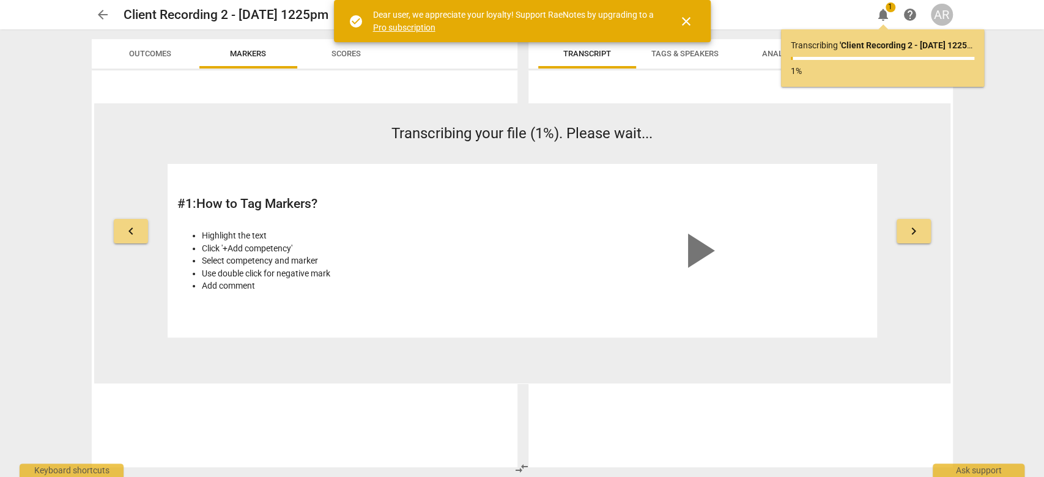
click at [421, 23] on link "Pro subscription" at bounding box center [404, 28] width 62 height 10
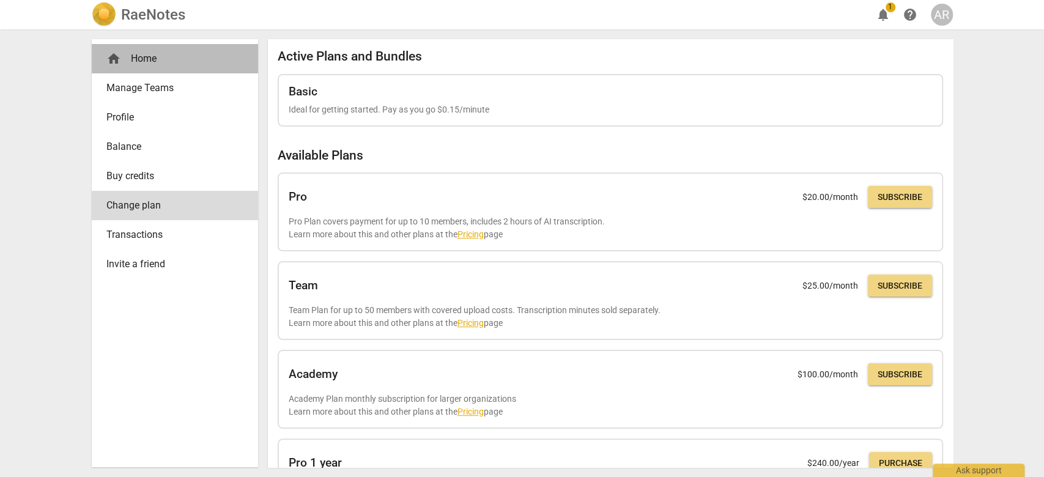
click at [160, 57] on div "home Home" at bounding box center [169, 58] width 127 height 15
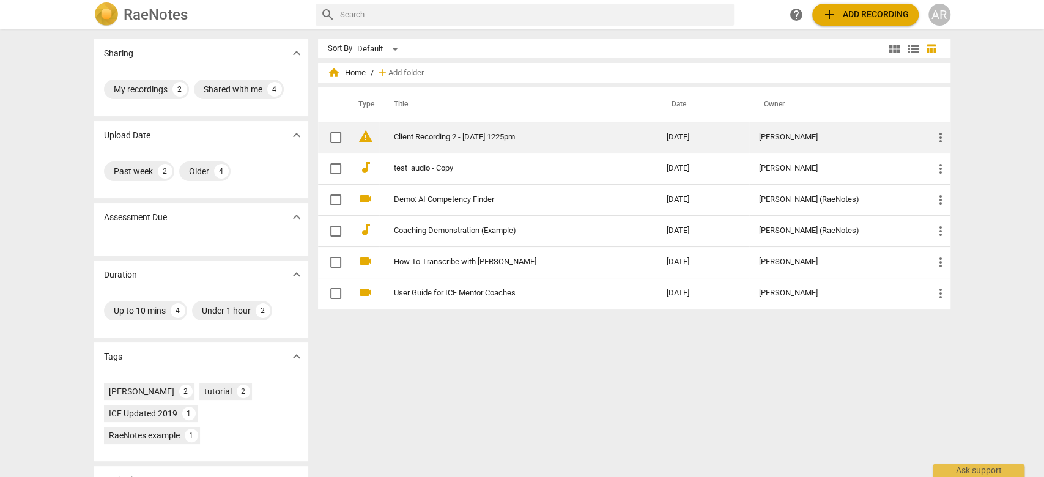
click at [427, 136] on link "Client Recording 2 - [DATE] 1225pm" at bounding box center [508, 137] width 229 height 9
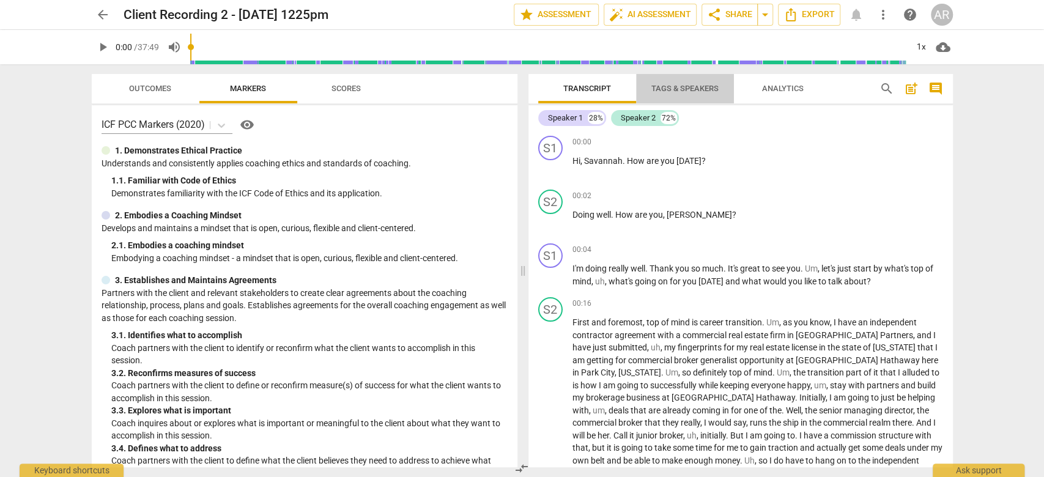
click at [713, 84] on span "Tags & Speakers" at bounding box center [684, 88] width 67 height 9
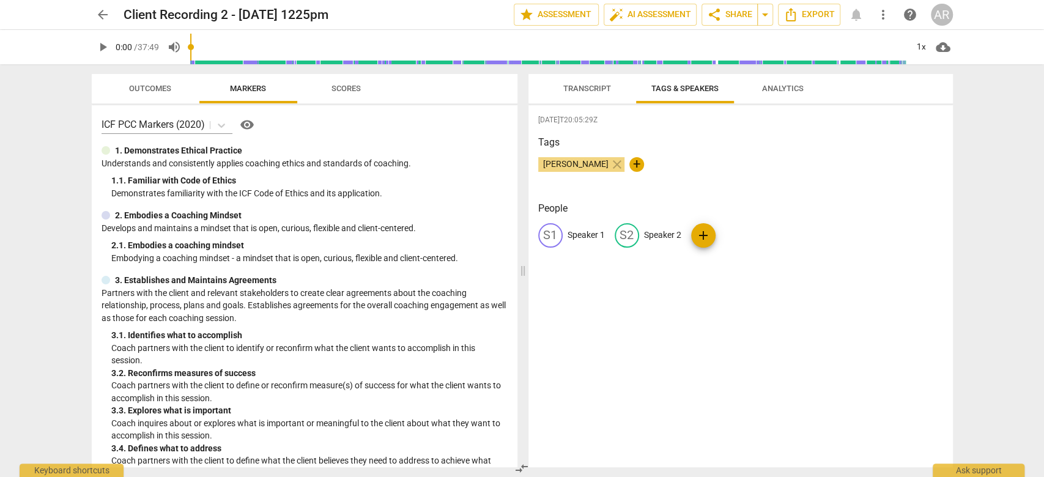
click at [580, 237] on p "Speaker 1" at bounding box center [586, 235] width 37 height 13
type input "Coach"
click at [725, 239] on p "Speaker 2" at bounding box center [741, 235] width 37 height 13
type input "Client"
click at [706, 284] on div "[DATE]T20:05:29Z Tags [PERSON_NAME] close + People CO Coach edit Client delete …" at bounding box center [740, 286] width 424 height 362
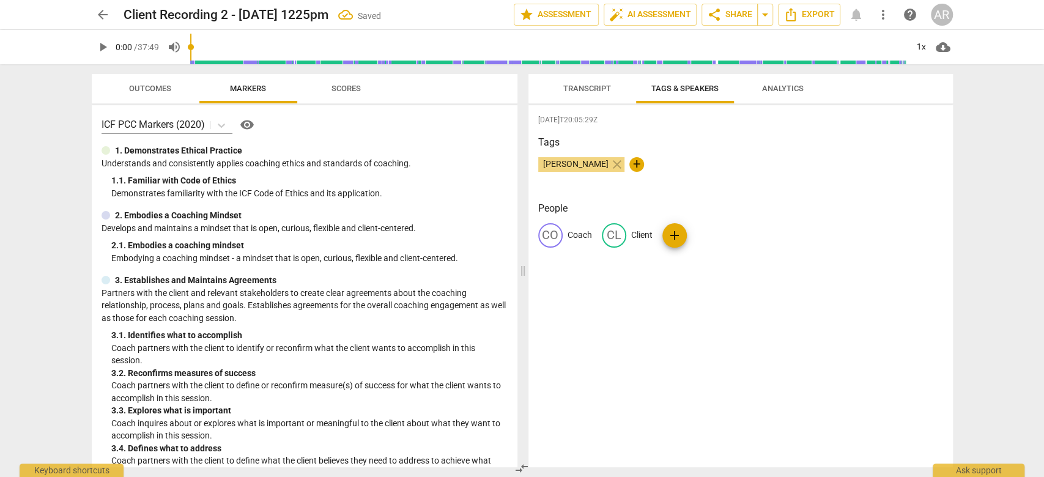
click at [604, 91] on span "Transcript" at bounding box center [587, 88] width 48 height 9
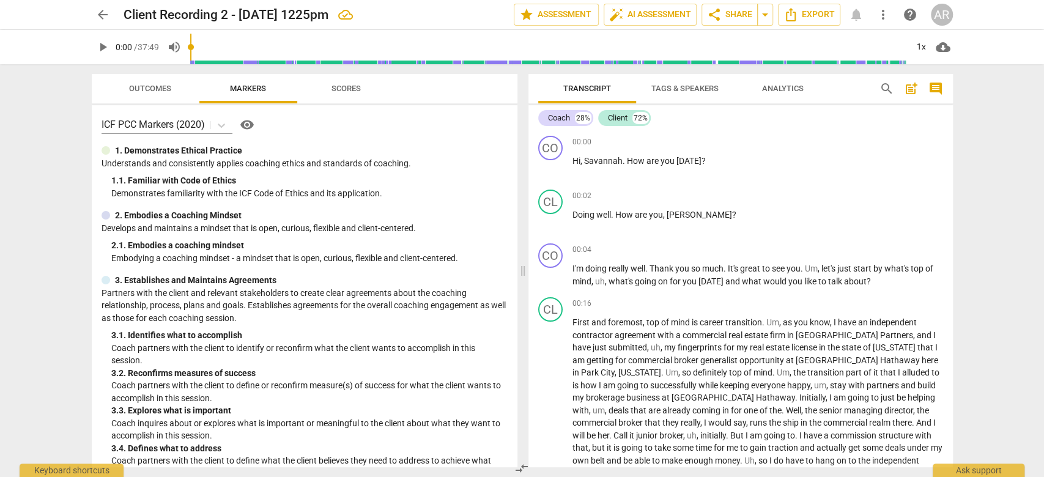
click at [661, 91] on span "Tags & Speakers" at bounding box center [684, 88] width 67 height 9
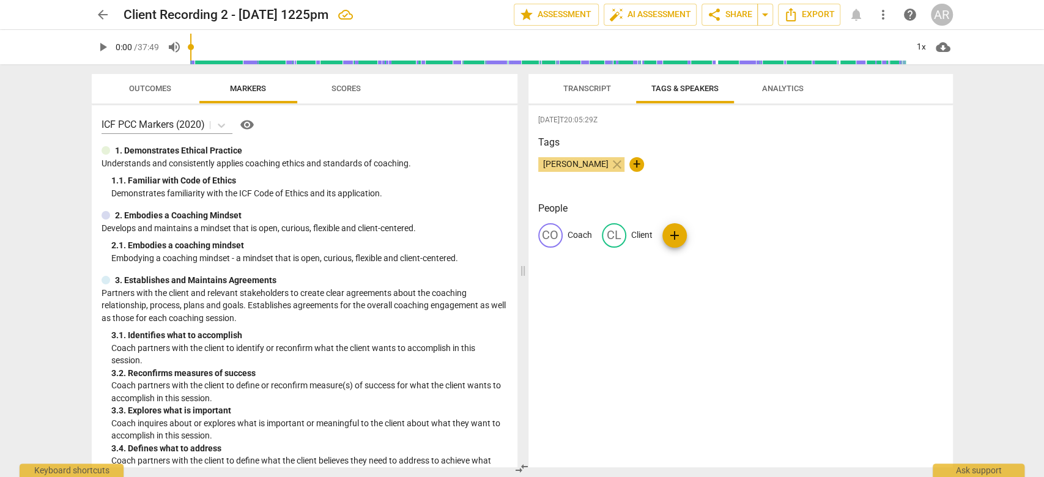
click at [788, 91] on span "Analytics" at bounding box center [783, 88] width 42 height 9
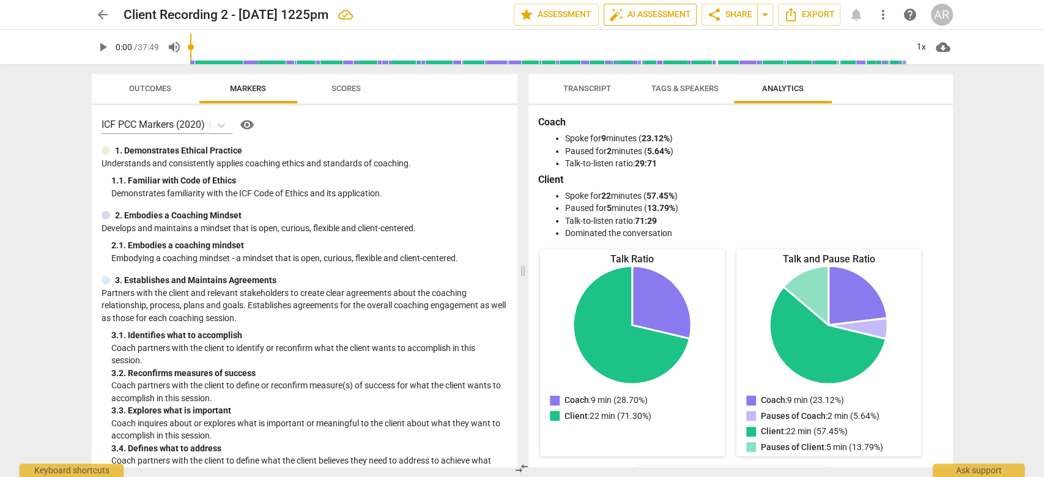
click at [640, 17] on span "auto_fix_high AI Assessment" at bounding box center [650, 14] width 82 height 15
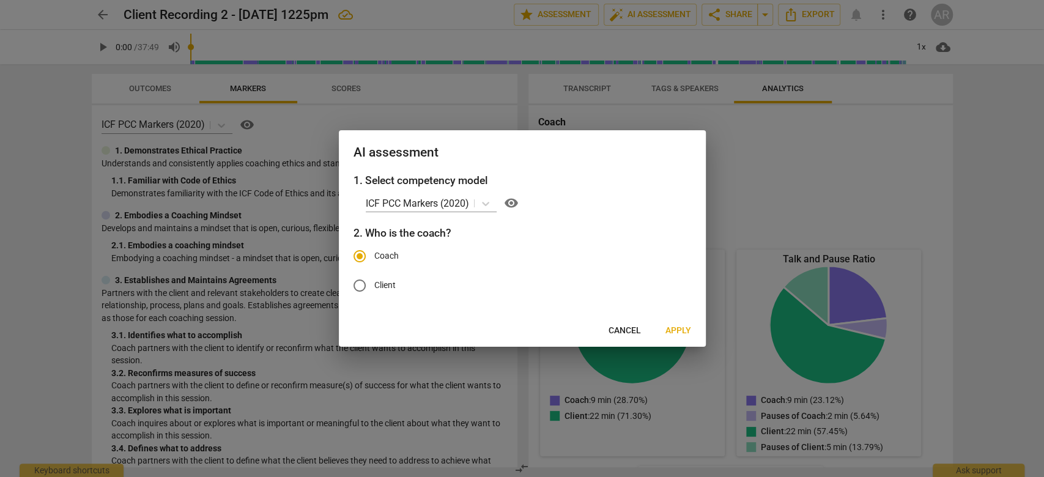
click at [684, 330] on span "Apply" at bounding box center [678, 331] width 26 height 12
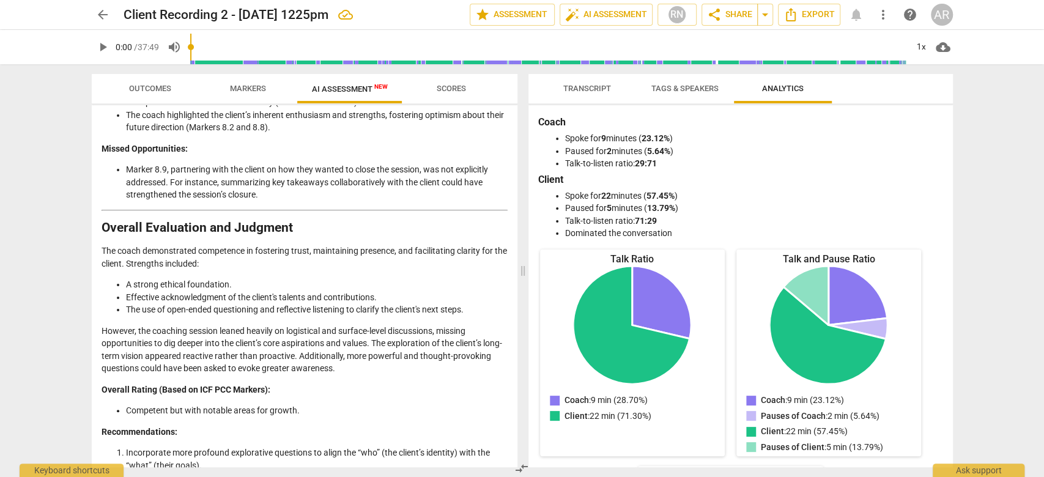
scroll to position [2058, 0]
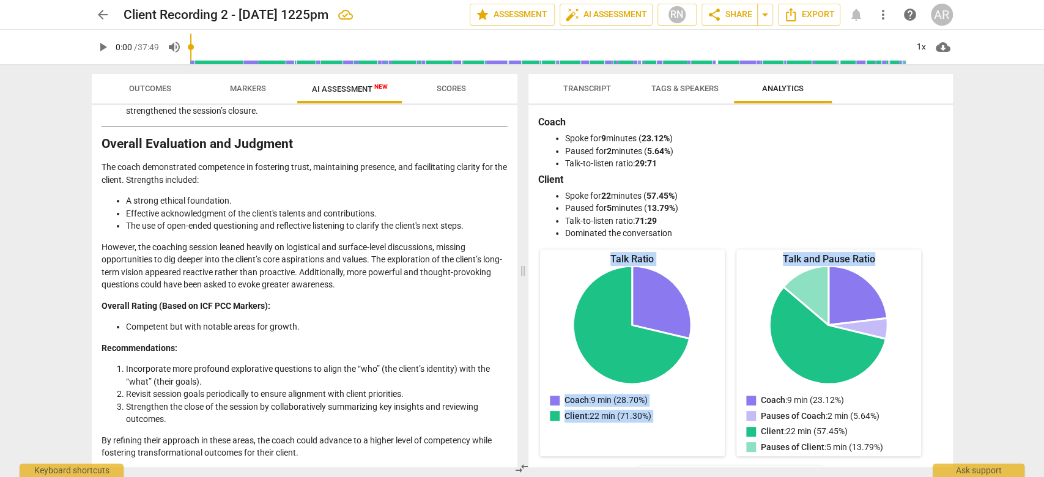
drag, startPoint x: 948, startPoint y: 239, endPoint x: 945, endPoint y: 307, distance: 67.9
click at [945, 307] on div "Coach Spoke for 9 minutes ( 23.12% ) Paused for 2 minutes ( 5.64% ) Talk-to-lis…" at bounding box center [740, 286] width 424 height 362
click at [231, 95] on span "Markers" at bounding box center [247, 89] width 65 height 17
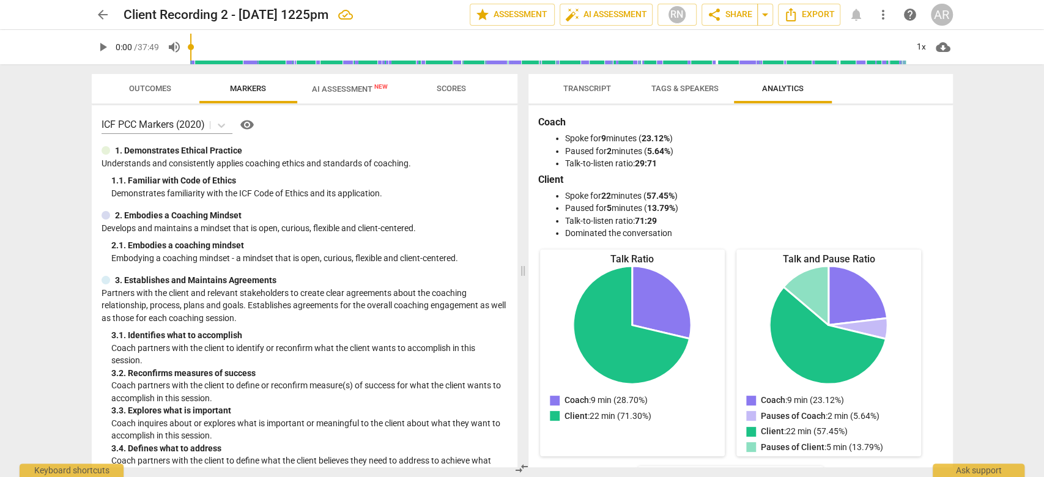
click at [105, 151] on div at bounding box center [106, 150] width 9 height 9
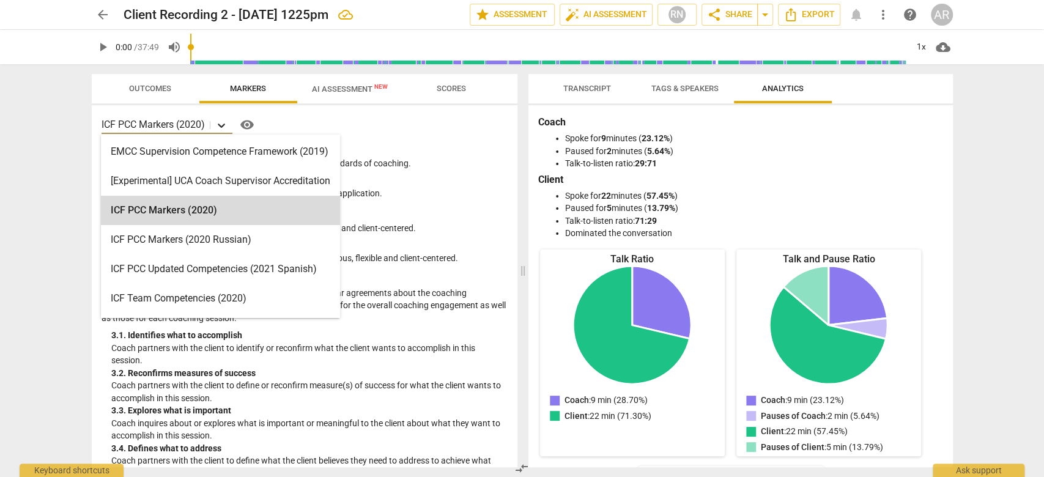
click at [225, 125] on icon at bounding box center [221, 125] width 12 height 12
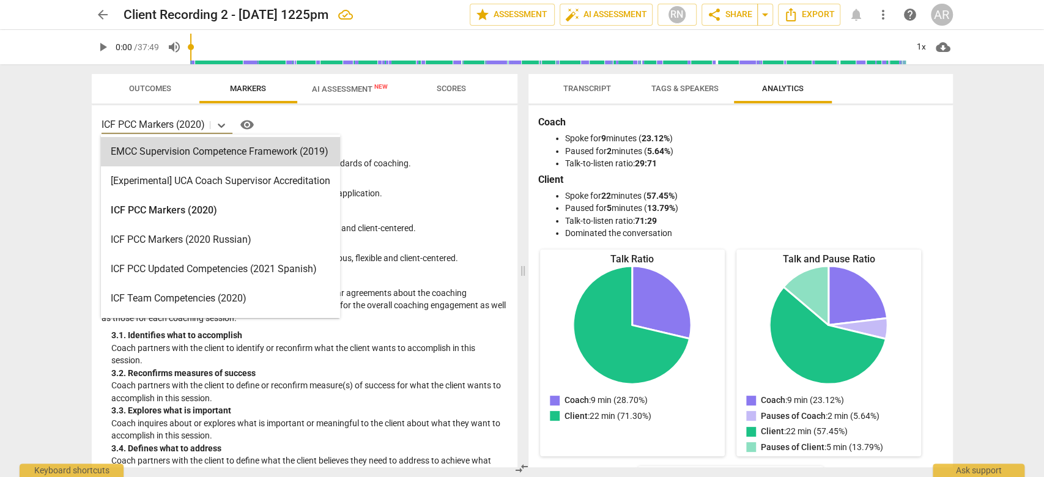
click at [383, 173] on div "1. Demonstrates Ethical Practice Understands and consistently applies coaching …" at bounding box center [305, 171] width 406 height 55
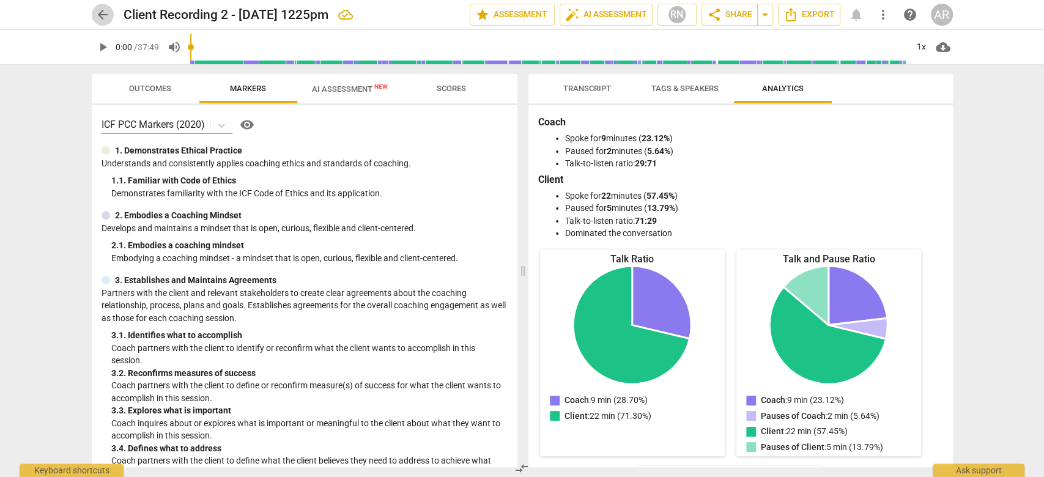
click at [100, 15] on span "arrow_back" at bounding box center [102, 14] width 15 height 15
